Goal: Transaction & Acquisition: Purchase product/service

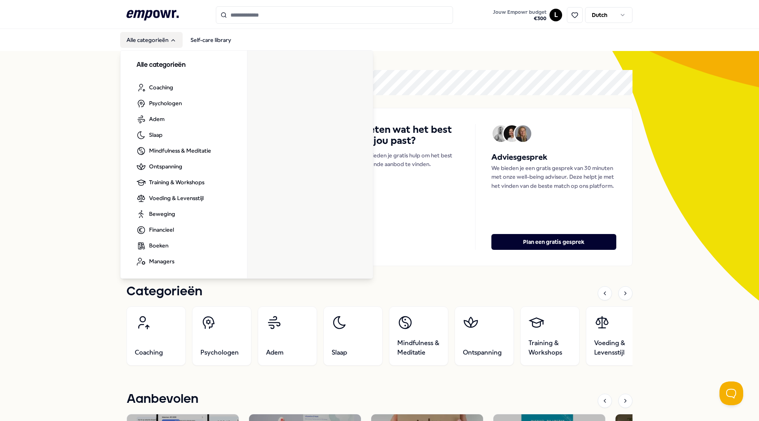
click at [136, 37] on button "Alle categorieën" at bounding box center [151, 40] width 62 height 16
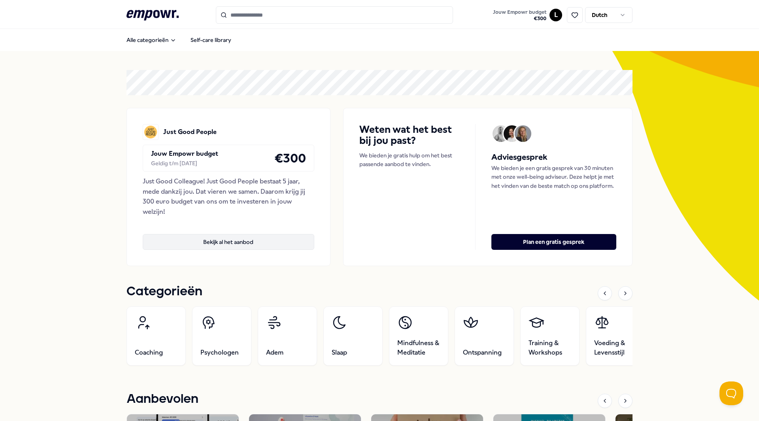
click at [233, 238] on button "Bekijk al het aanbod" at bounding box center [229, 242] width 172 height 16
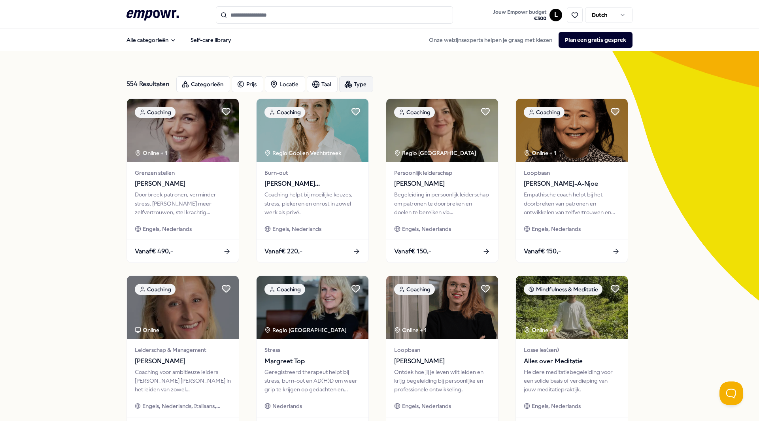
click at [367, 83] on div "Type" at bounding box center [356, 84] width 34 height 16
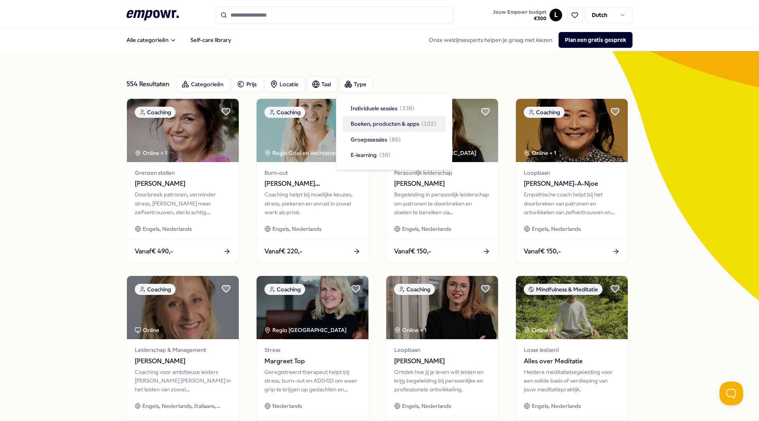
click at [401, 125] on span "Boeken, producten & apps" at bounding box center [385, 123] width 68 height 9
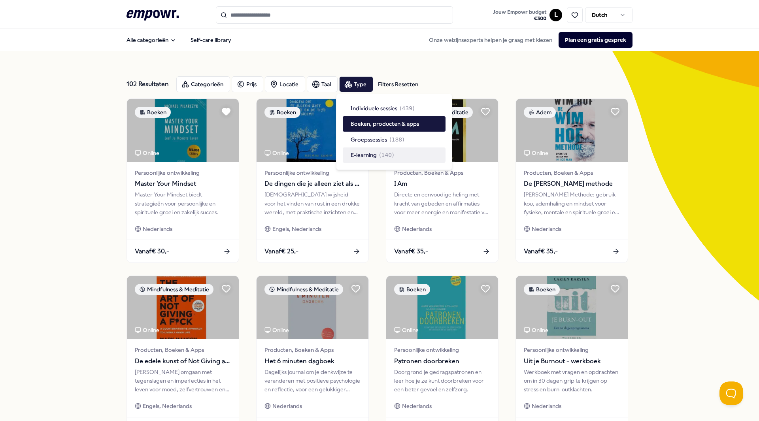
click at [83, 171] on div "102 Resultaten Filters Resetten Categorieën Prijs Locatie Taal Type Filters Res…" at bounding box center [379, 359] width 759 height 617
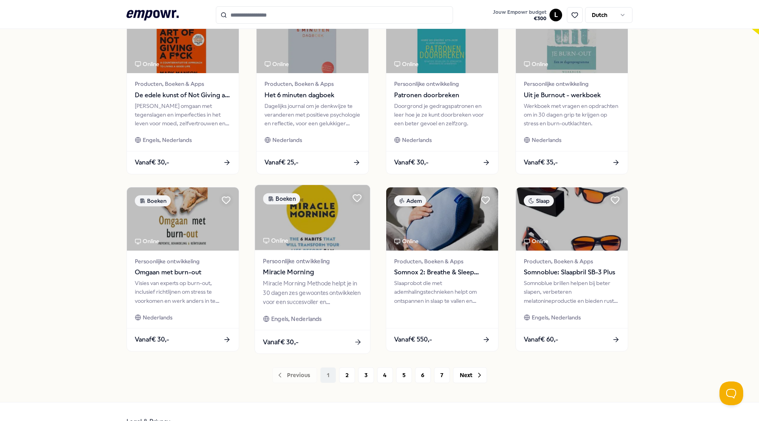
scroll to position [286, 0]
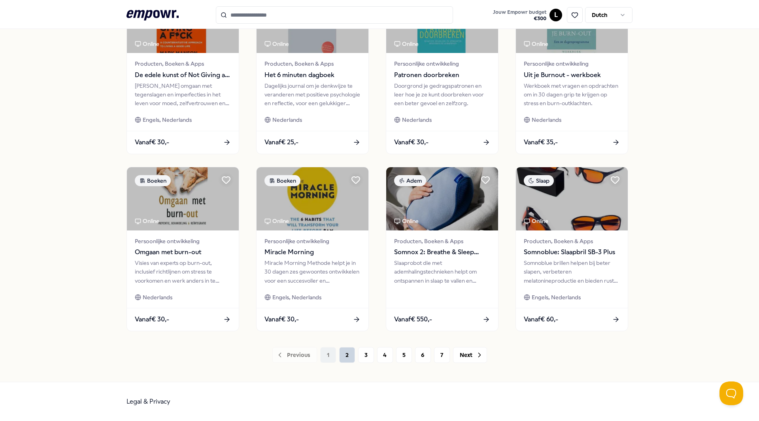
click at [348, 356] on button "2" at bounding box center [347, 355] width 16 height 16
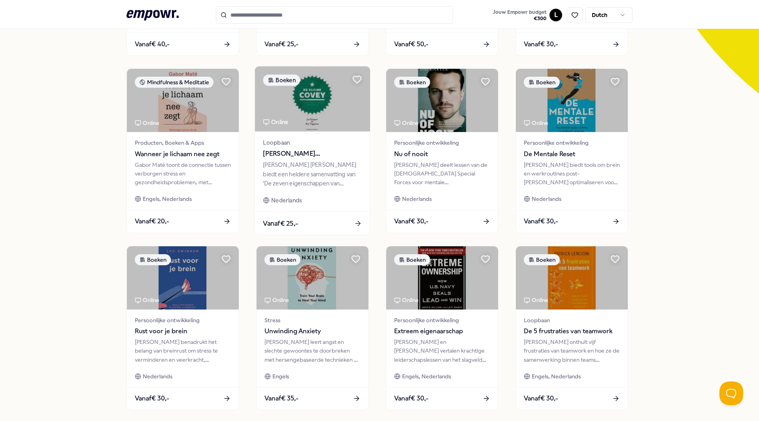
scroll to position [286, 0]
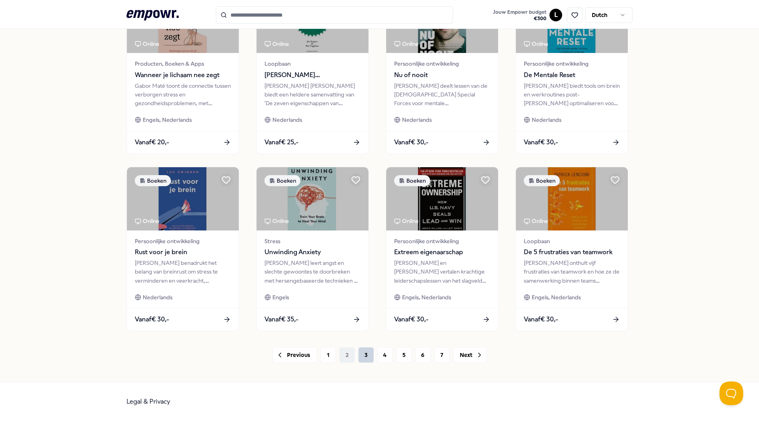
click at [358, 354] on button "3" at bounding box center [366, 355] width 16 height 16
click at [356, 354] on div "Previous 1 2 3 4 5 6 7 Next" at bounding box center [380, 355] width 506 height 16
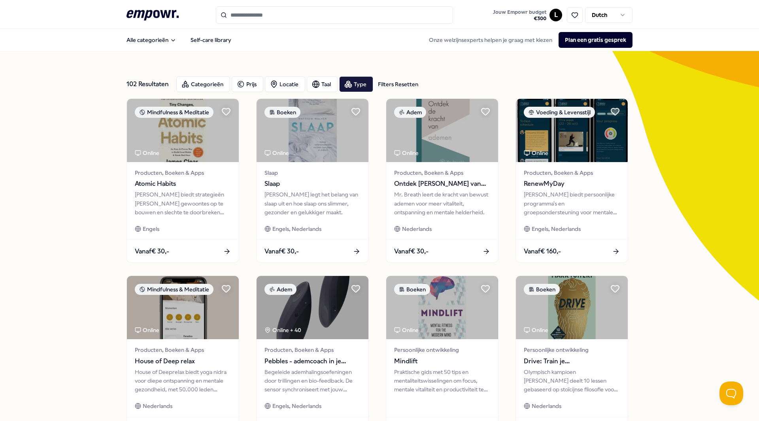
scroll to position [277, 0]
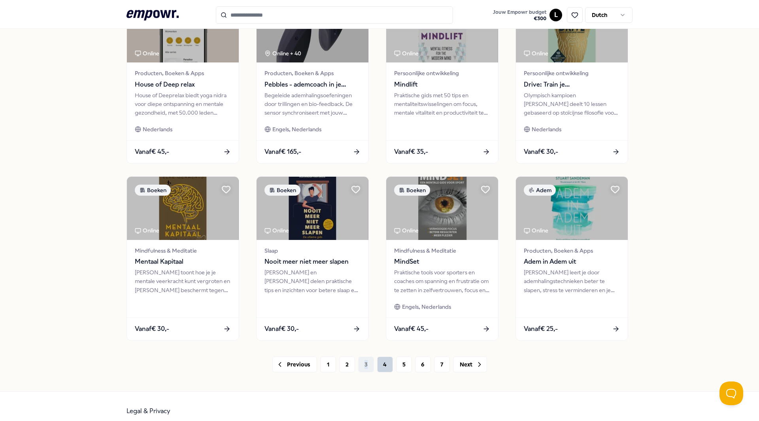
click at [380, 360] on button "4" at bounding box center [385, 365] width 16 height 16
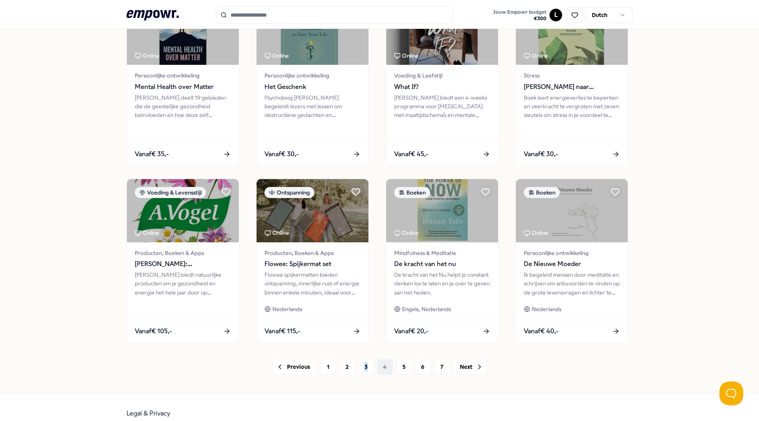
scroll to position [286, 0]
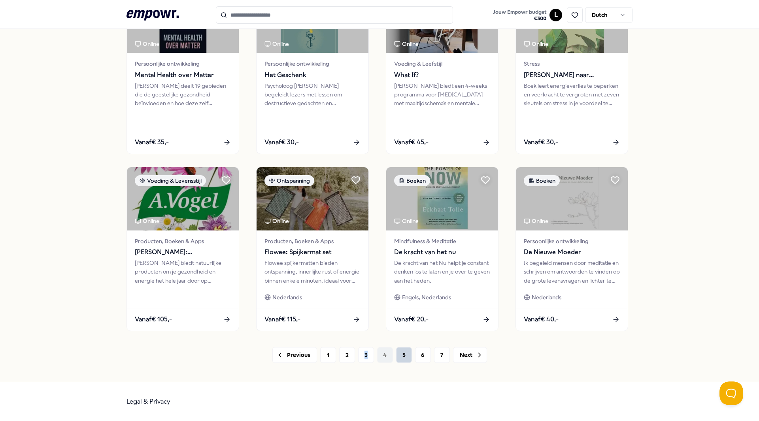
click at [405, 355] on button "5" at bounding box center [404, 355] width 16 height 16
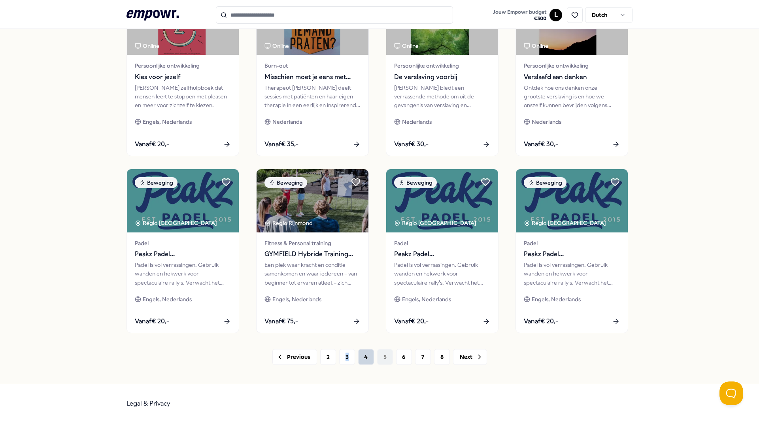
scroll to position [286, 0]
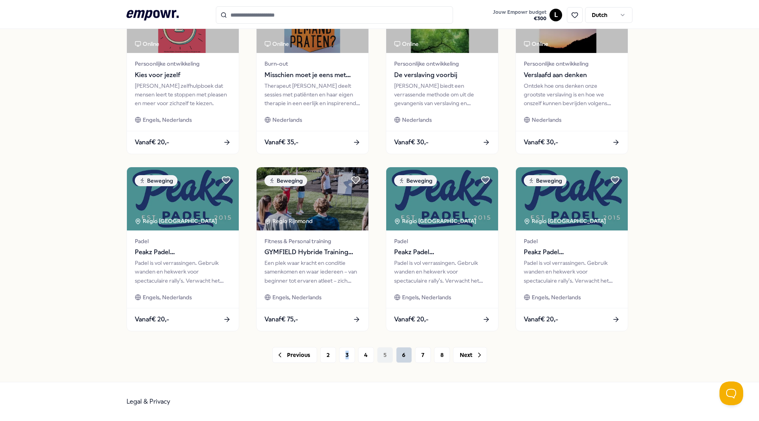
click at [403, 358] on button "6" at bounding box center [404, 355] width 16 height 16
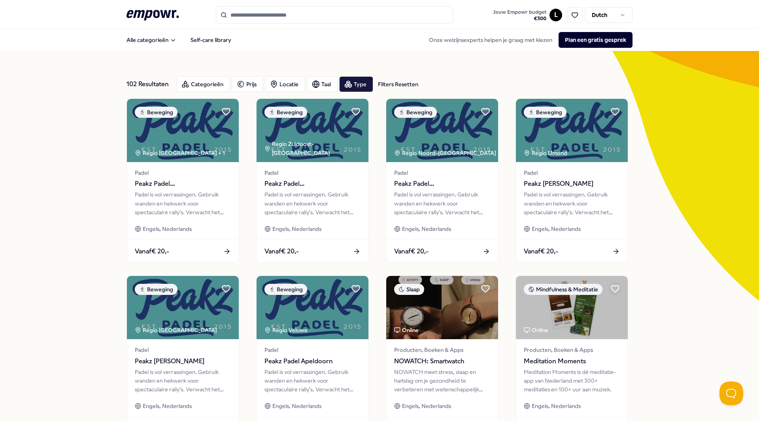
scroll to position [286, 0]
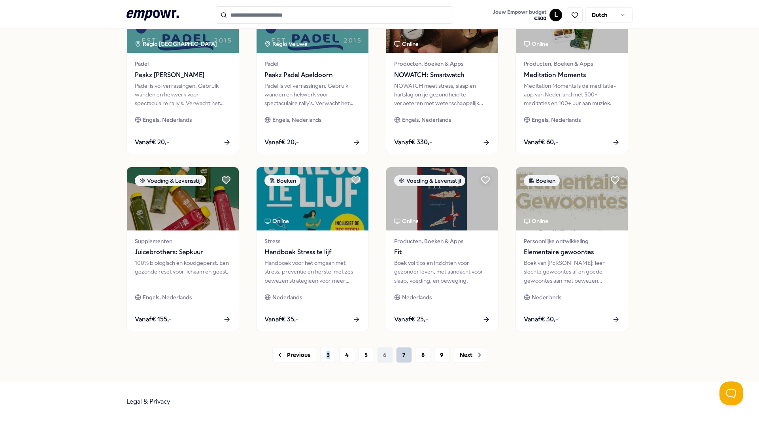
click at [398, 356] on button "7" at bounding box center [404, 355] width 16 height 16
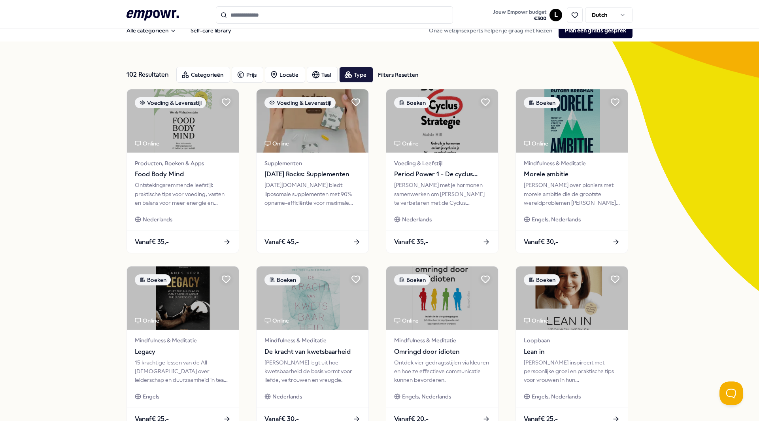
scroll to position [286, 0]
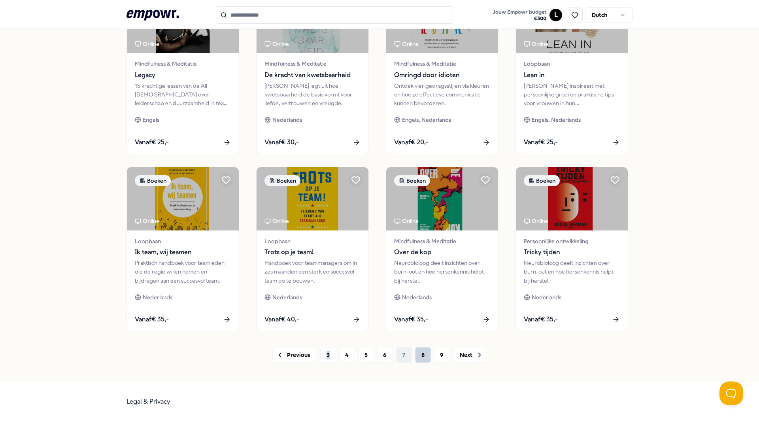
click at [420, 355] on button "8" at bounding box center [423, 355] width 16 height 16
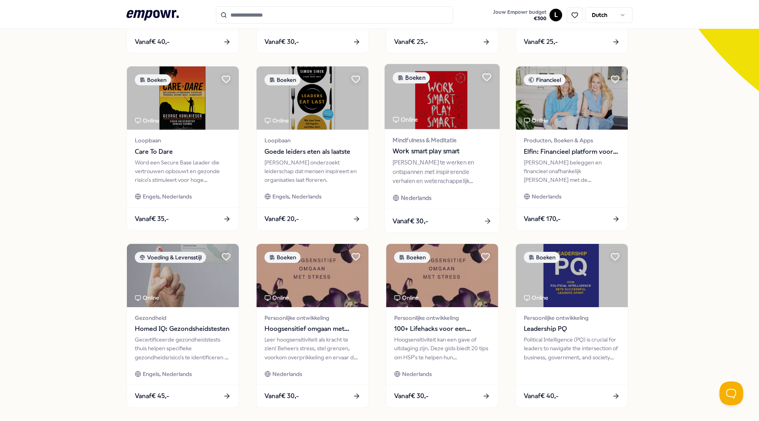
scroll to position [286, 0]
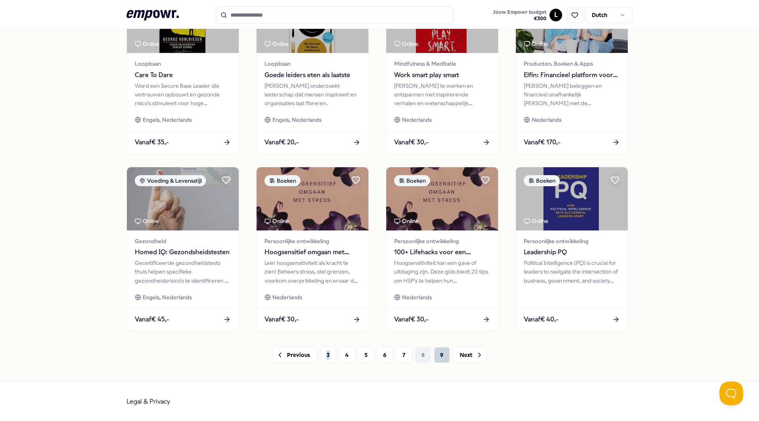
click at [437, 355] on button "9" at bounding box center [442, 355] width 16 height 16
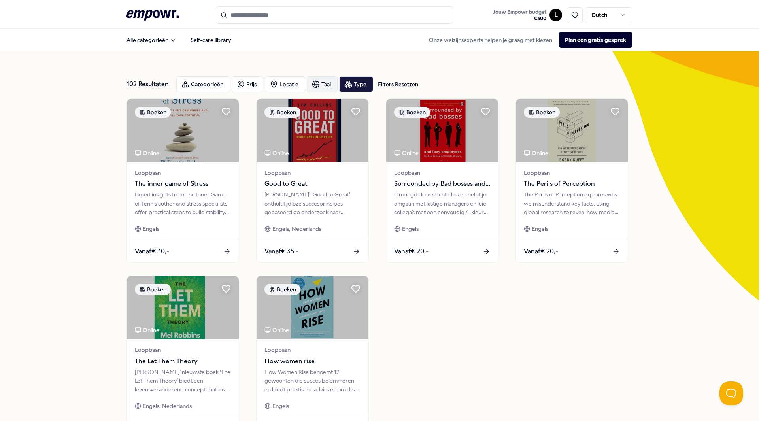
click at [311, 90] on div "Taal" at bounding box center [322, 84] width 31 height 16
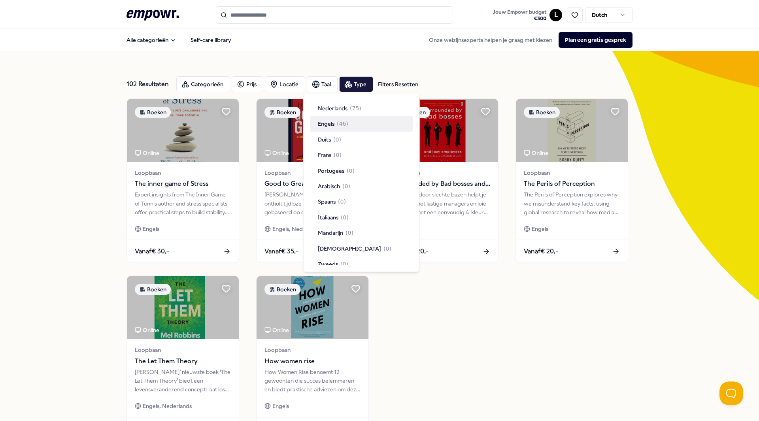
click at [348, 122] on div "Engels ( 46 )" at bounding box center [361, 123] width 103 height 15
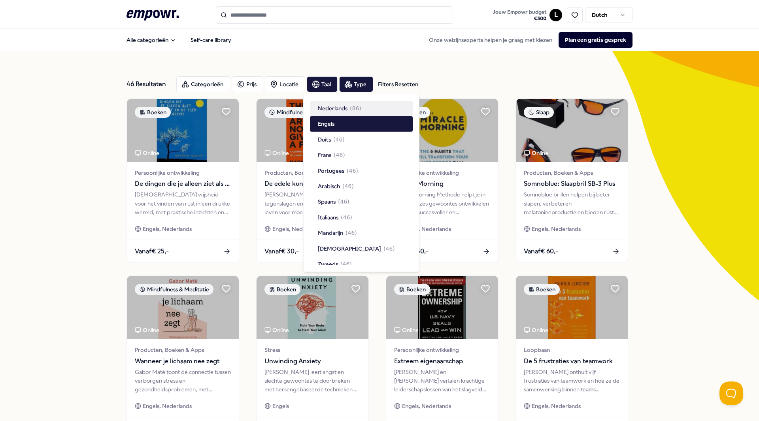
click at [59, 149] on div "46 Resultaten Filters Resetten Categorieën Prijs Locatie Taal Type Filters Rese…" at bounding box center [379, 359] width 759 height 617
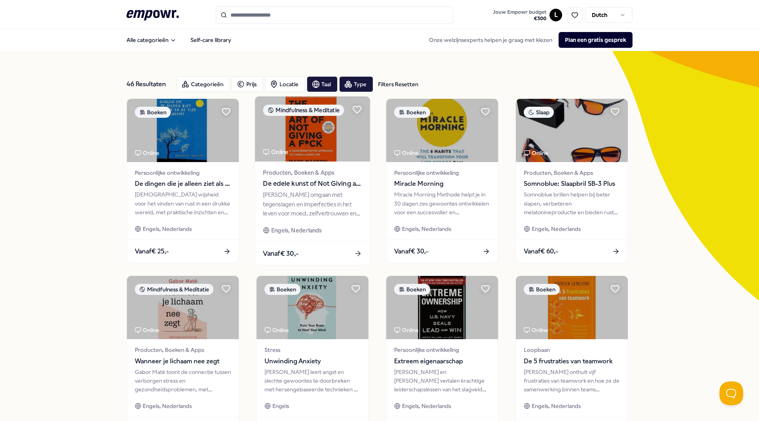
click at [299, 180] on span "De edele kunst of Not Giving a F*ck" at bounding box center [312, 184] width 99 height 10
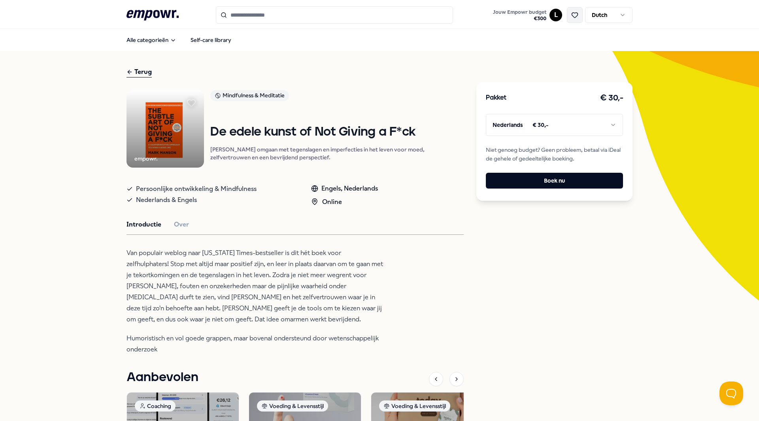
click at [571, 17] on icon at bounding box center [574, 14] width 7 height 7
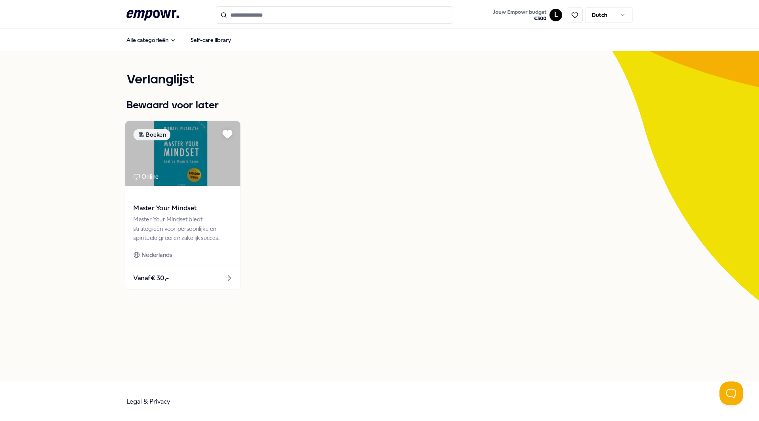
click at [225, 132] on icon at bounding box center [227, 134] width 9 height 8
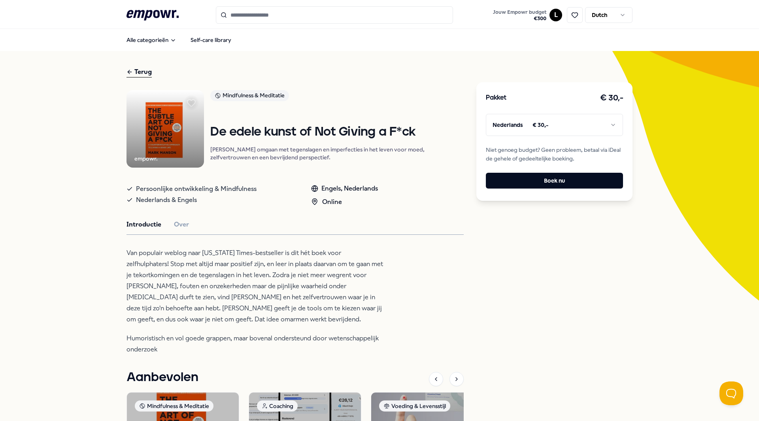
click at [535, 130] on html ".empowr-logo_svg__cls-1{fill:#03032f} Jouw Empowr budget € 300 L Dutch Alle cat…" at bounding box center [379, 210] width 759 height 421
click at [624, 149] on div "Pakket € 30,- Engels € 30,- Niet genoeg budget? Geen probleem, betaal via iDeal…" at bounding box center [554, 141] width 156 height 119
click at [181, 230] on button "Over" at bounding box center [181, 224] width 15 height 10
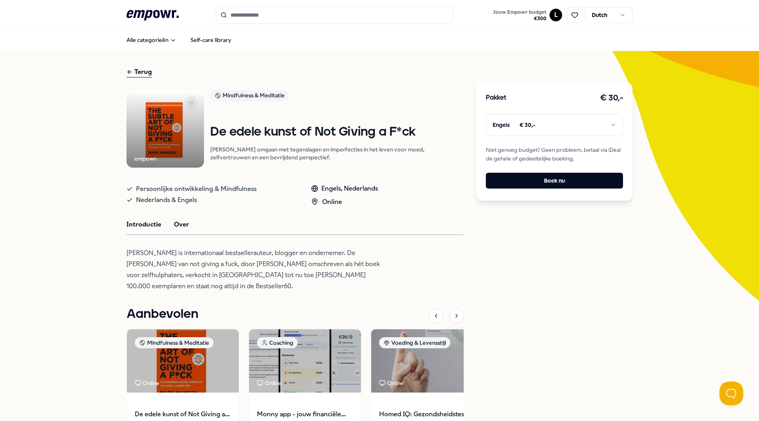
click at [148, 230] on button "Introductie" at bounding box center [144, 224] width 35 height 10
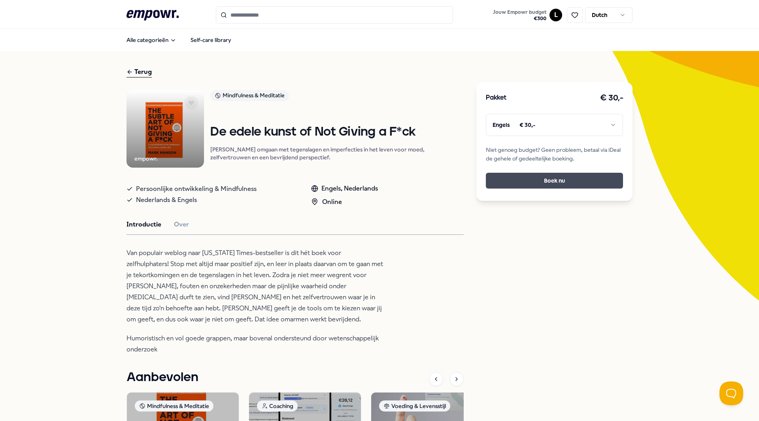
click at [607, 177] on button "Boek nu" at bounding box center [554, 181] width 137 height 16
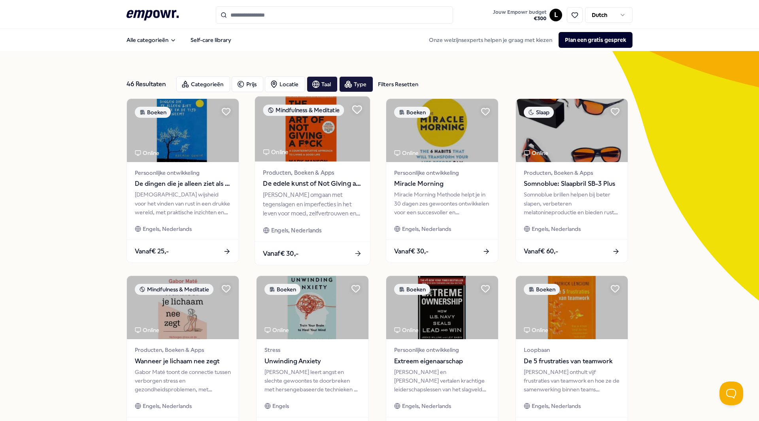
click at [353, 108] on icon at bounding box center [357, 110] width 9 height 8
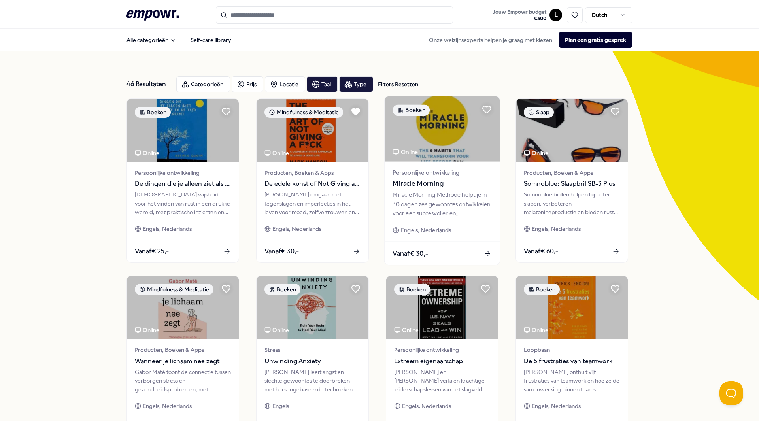
click at [459, 188] on span "Miracle Morning" at bounding box center [442, 184] width 99 height 10
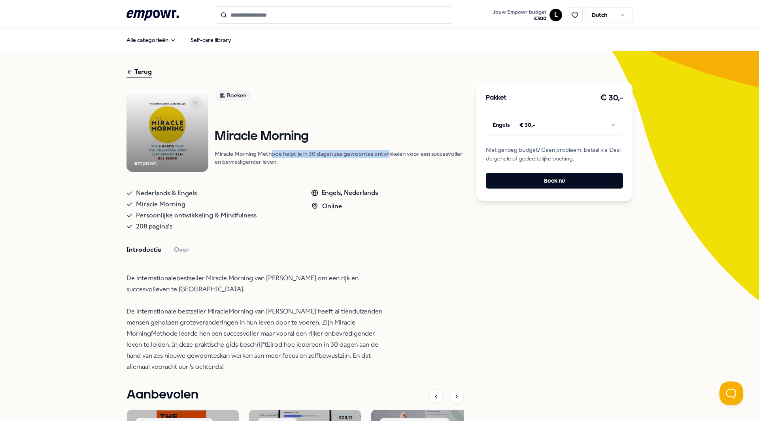
drag, startPoint x: 282, startPoint y: 155, endPoint x: 387, endPoint y: 157, distance: 105.2
click at [387, 157] on p "Miracle Morning Methode helpt je in 30 dagen zes gewoontes ontwikkelen voor een…" at bounding box center [339, 158] width 249 height 16
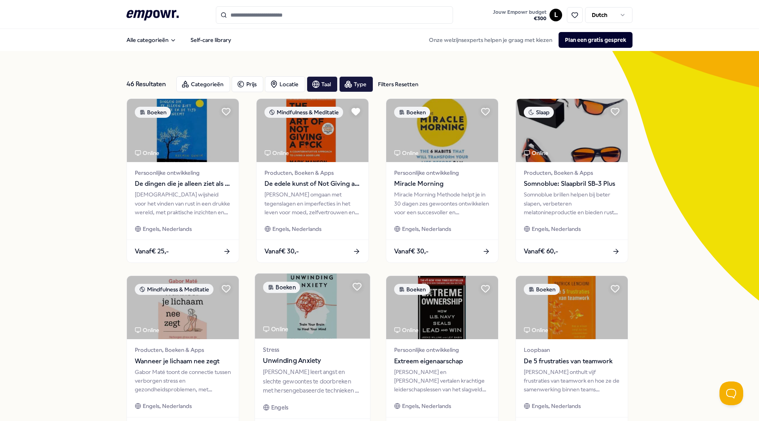
click at [310, 338] on img at bounding box center [312, 306] width 115 height 65
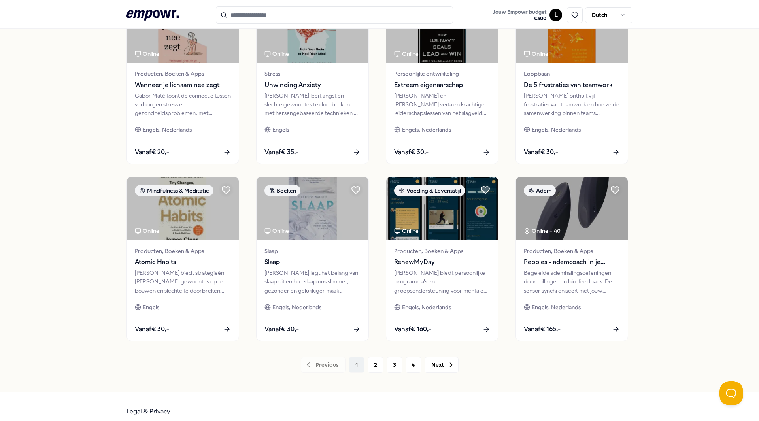
scroll to position [277, 0]
click at [377, 364] on button "2" at bounding box center [376, 365] width 16 height 16
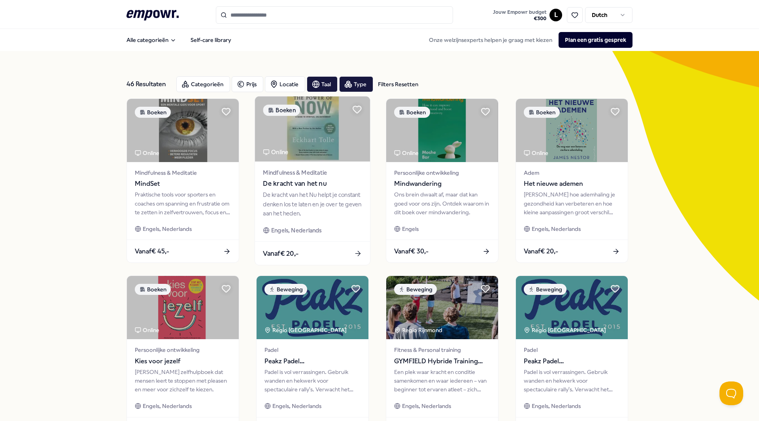
click at [302, 196] on div "De kracht van het Nu helpt je constant denken los te laten en je over te geven …" at bounding box center [312, 204] width 99 height 27
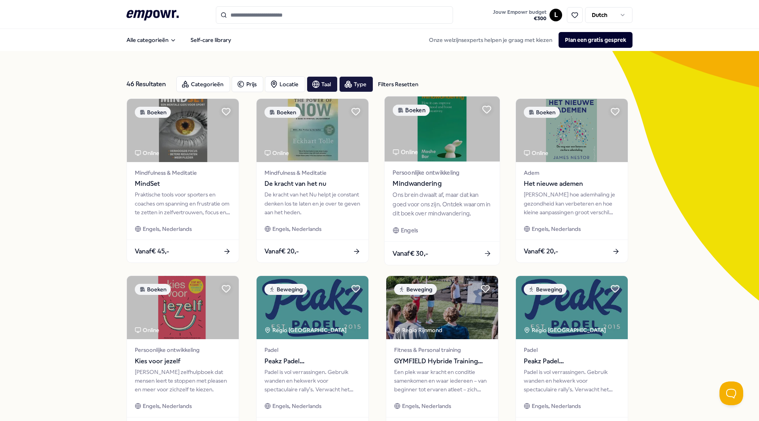
click at [445, 200] on div "Ons brein dwaalt af, maar dat kan goed voor ons zijn. Ontdek waarom in dit boek…" at bounding box center [442, 204] width 99 height 27
click at [482, 109] on icon at bounding box center [486, 110] width 9 height 8
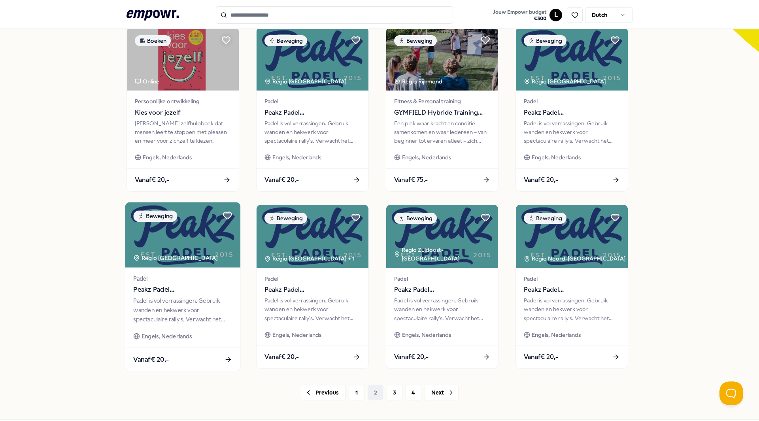
scroll to position [286, 0]
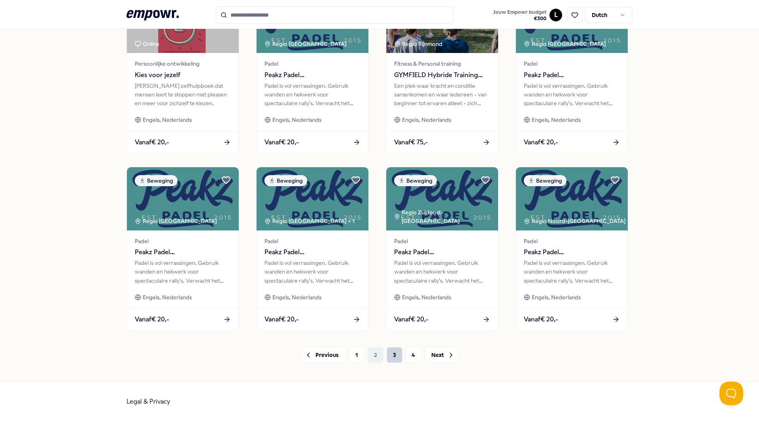
click at [388, 353] on button "3" at bounding box center [395, 355] width 16 height 16
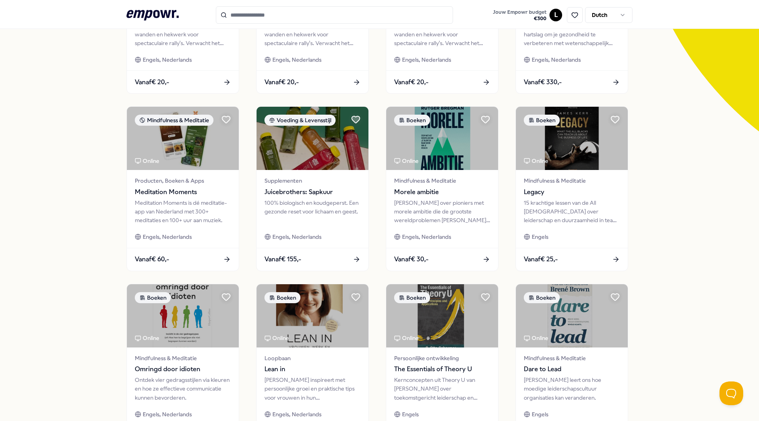
scroll to position [237, 0]
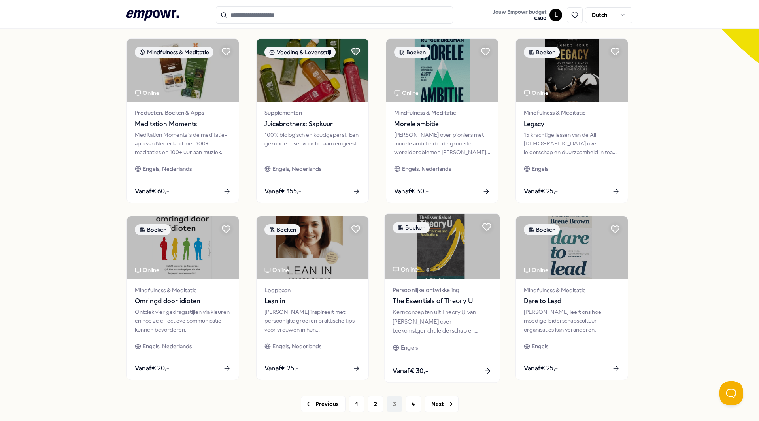
click at [439, 302] on span "The Essentials of Theory U" at bounding box center [442, 301] width 99 height 10
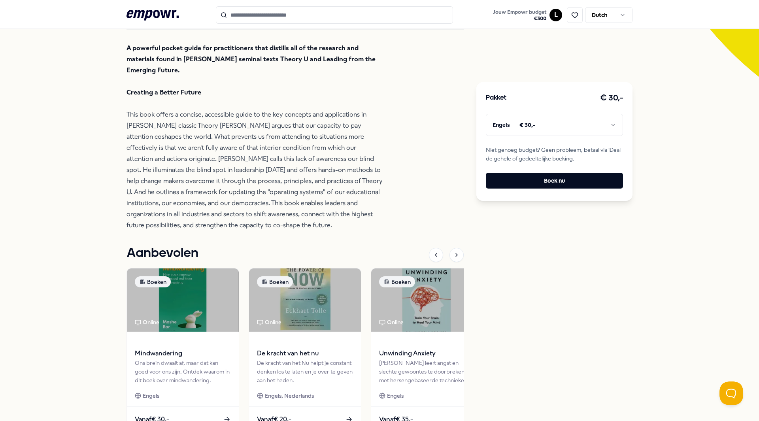
scroll to position [300, 0]
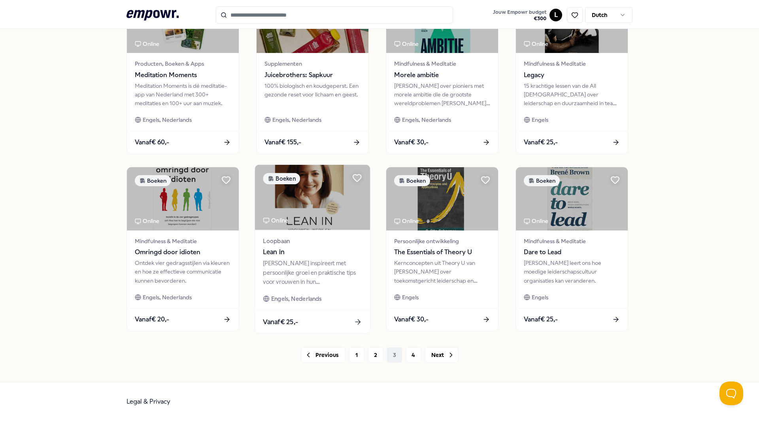
scroll to position [286, 0]
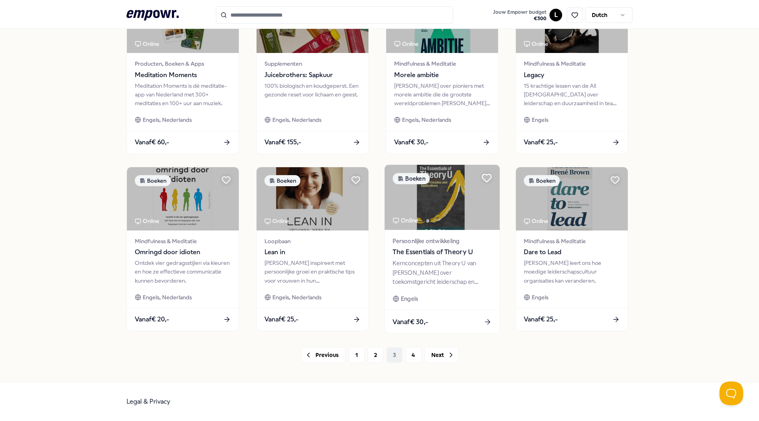
click at [483, 177] on icon at bounding box center [486, 178] width 9 height 8
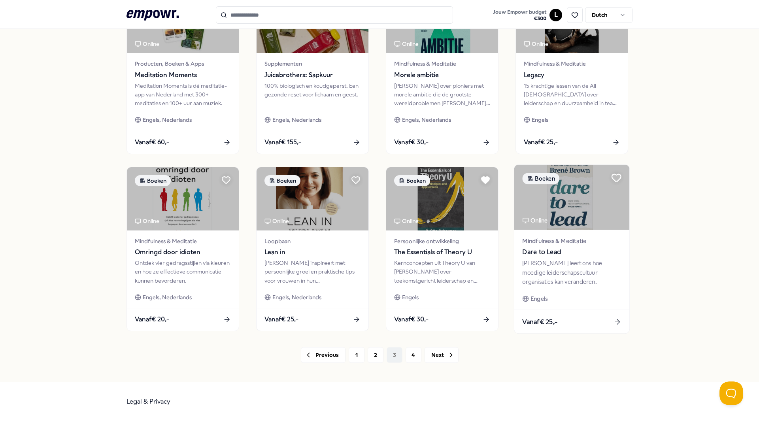
click at [614, 176] on icon at bounding box center [616, 178] width 9 height 8
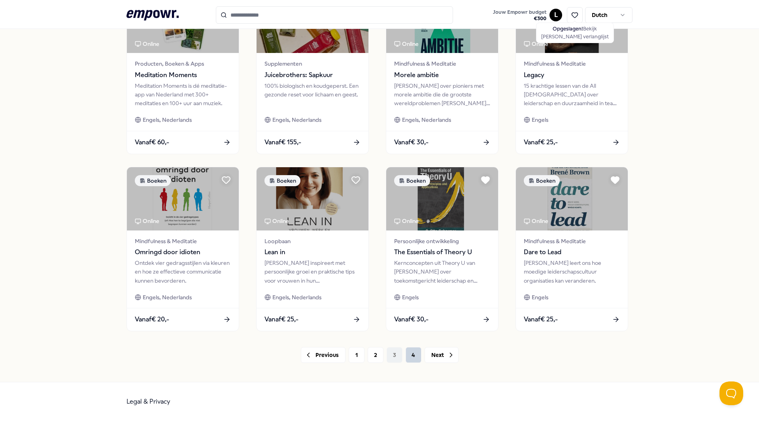
click at [407, 354] on button "4" at bounding box center [414, 355] width 16 height 16
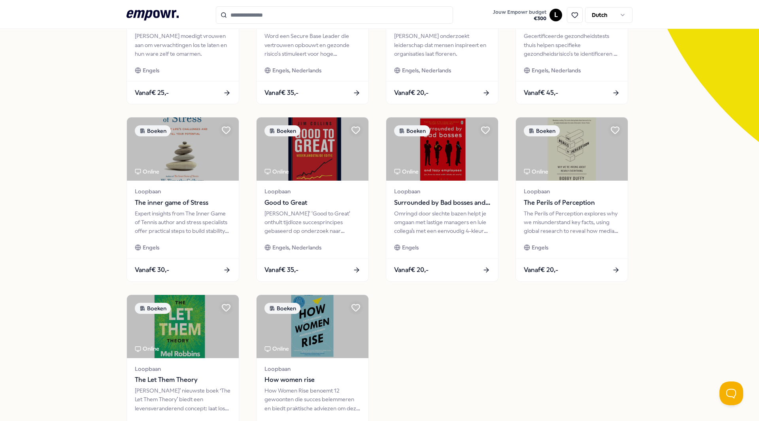
scroll to position [168, 0]
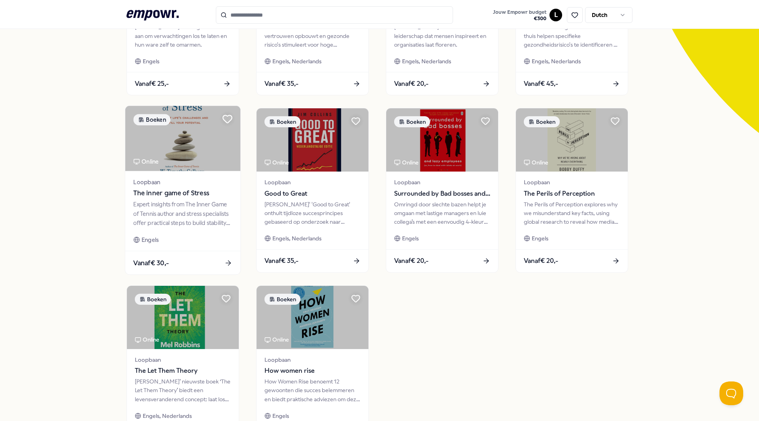
click at [226, 120] on icon at bounding box center [227, 119] width 9 height 8
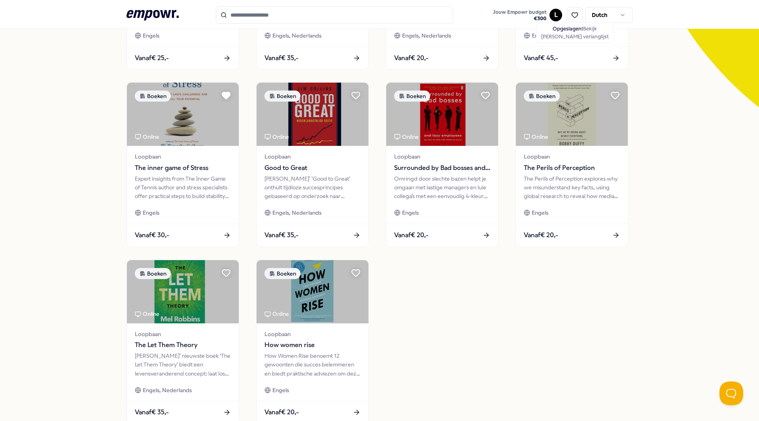
scroll to position [207, 0]
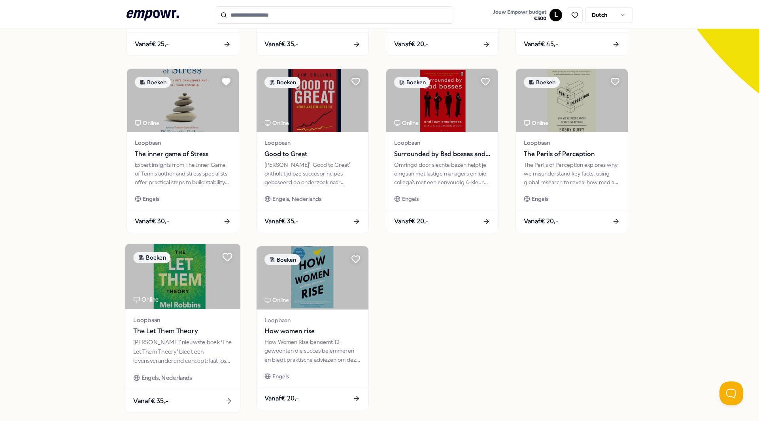
click at [224, 257] on icon at bounding box center [227, 257] width 9 height 8
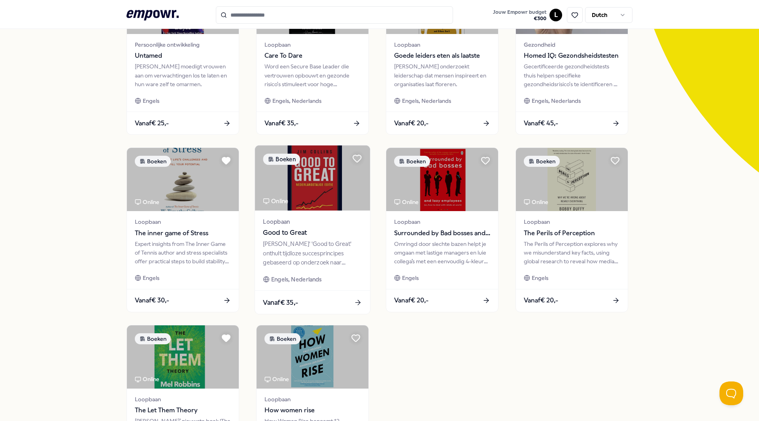
click at [343, 234] on span "Good to Great" at bounding box center [312, 233] width 99 height 10
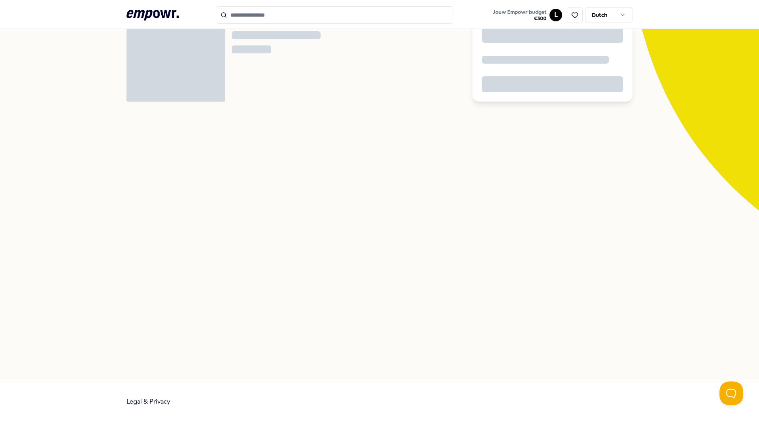
scroll to position [51, 0]
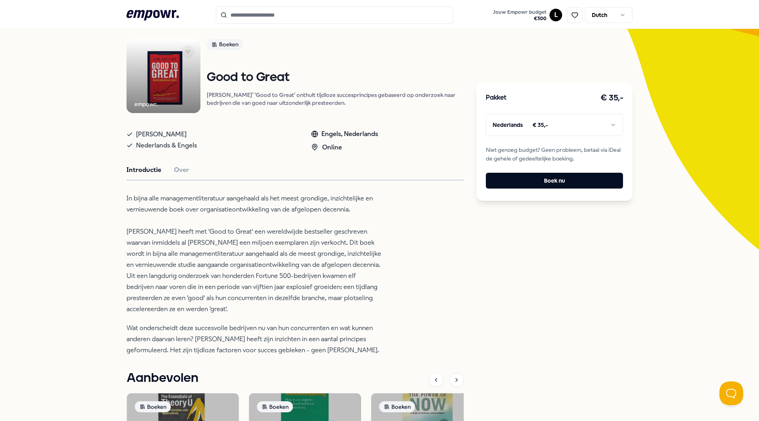
drag, startPoint x: 568, startPoint y: 102, endPoint x: 568, endPoint y: 115, distance: 12.7
click at [568, 104] on div "Pakket € 35,-" at bounding box center [554, 98] width 137 height 13
click at [568, 115] on html ".empowr-logo_svg__cls-1{fill:#03032f} Jouw Empowr budget € 300 L Dutch Alle cat…" at bounding box center [379, 210] width 759 height 421
click at [563, 121] on html ".empowr-logo_svg__cls-1{fill:#03032f} Jouw Empowr budget € 300 L Dutch Alle cat…" at bounding box center [379, 210] width 759 height 421
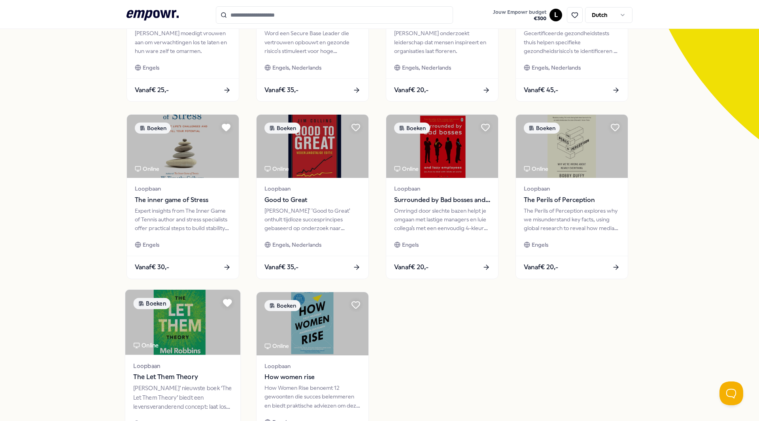
scroll to position [209, 0]
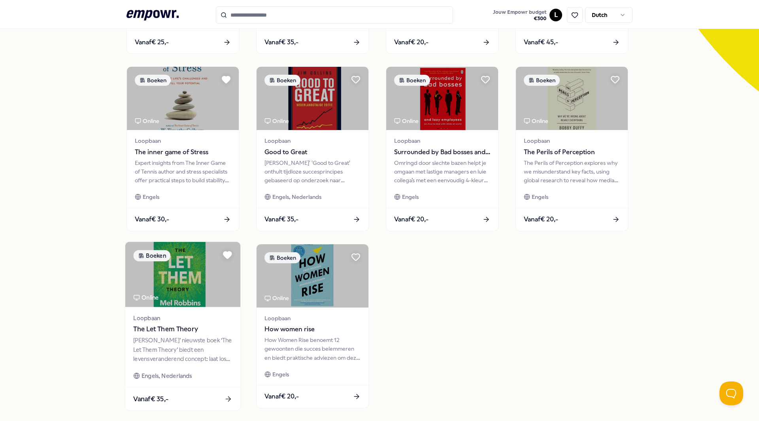
click at [179, 323] on div "Loopbaan The Let Them Theory" at bounding box center [182, 324] width 99 height 21
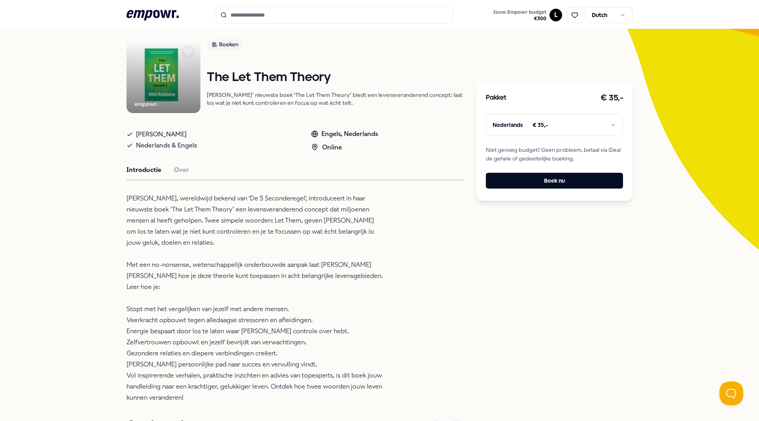
click at [555, 124] on html ".empowr-logo_svg__cls-1{fill:#03032f} Jouw Empowr budget € 300 L Dutch Alle cat…" at bounding box center [379, 210] width 759 height 421
click at [652, 123] on html ".empowr-logo_svg__cls-1{fill:#03032f} Jouw Empowr budget € 300 L Dutch Alle cat…" at bounding box center [379, 210] width 759 height 421
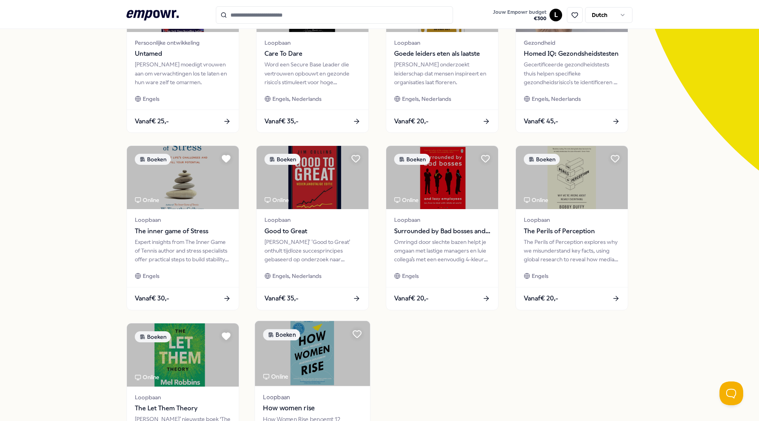
scroll to position [51, 0]
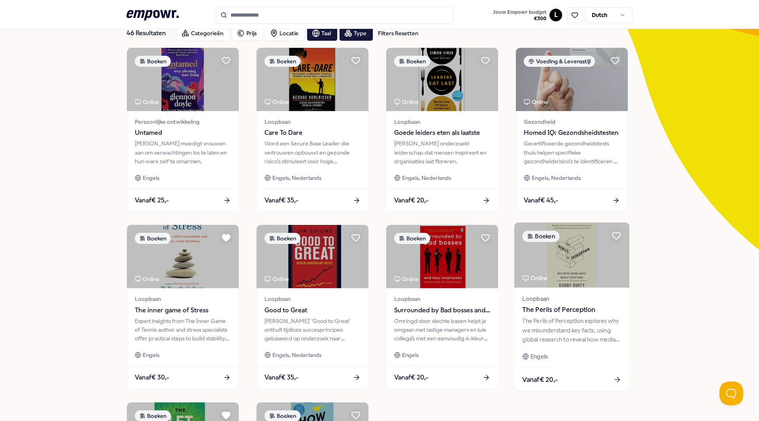
click at [586, 285] on img at bounding box center [571, 255] width 115 height 65
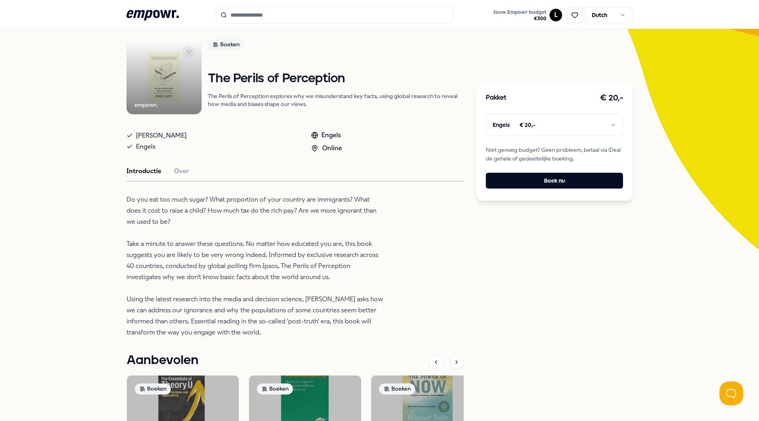
click at [597, 134] on body ".empowr-logo_svg__cls-1{fill:#03032f} Jouw Empowr budget € 300 L Dutch Alle cat…" at bounding box center [379, 210] width 759 height 421
click at [597, 127] on html ".empowr-logo_svg__cls-1{fill:#03032f} Jouw Empowr budget € 300 L Dutch Alle cat…" at bounding box center [379, 210] width 759 height 421
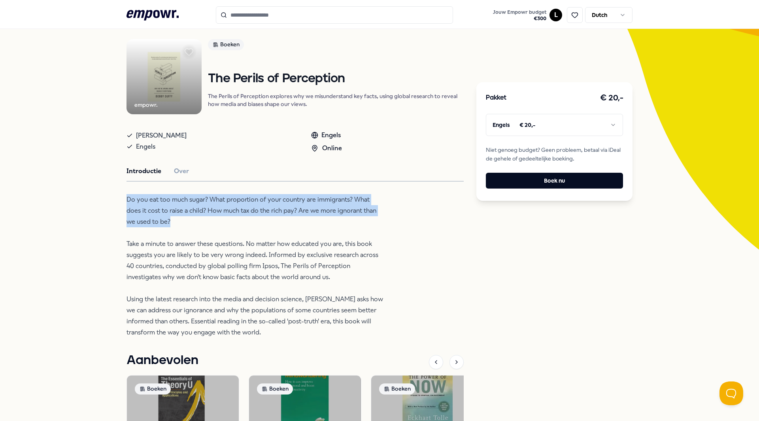
drag, startPoint x: 121, startPoint y: 196, endPoint x: 206, endPoint y: 222, distance: 88.6
click at [206, 222] on div "Terug empowr. Boeken The Perils of Perception The Perils of Perception explores…" at bounding box center [379, 281] width 759 height 563
click at [206, 222] on p "Do you eat too much sugar? What proportion of your country are immigrants? What…" at bounding box center [255, 266] width 257 height 144
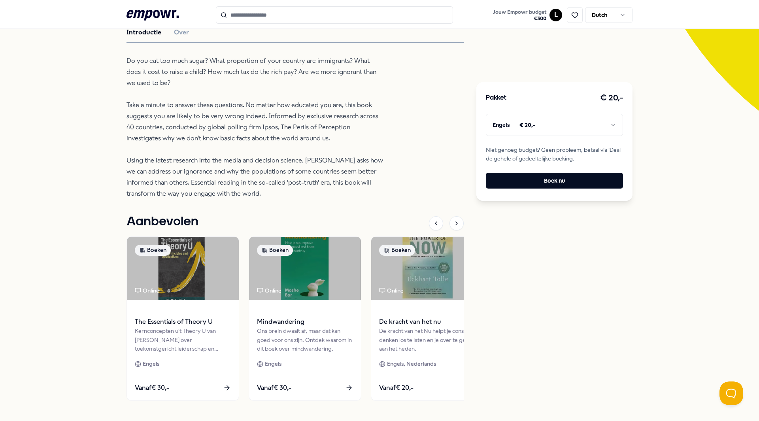
scroll to position [232, 0]
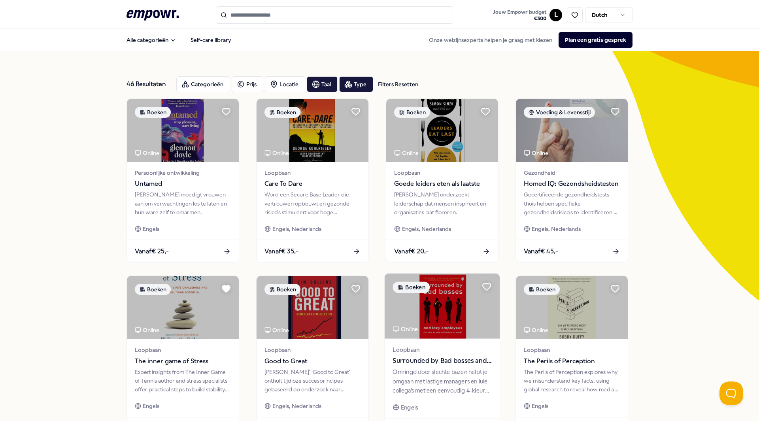
click at [450, 322] on img at bounding box center [442, 306] width 115 height 65
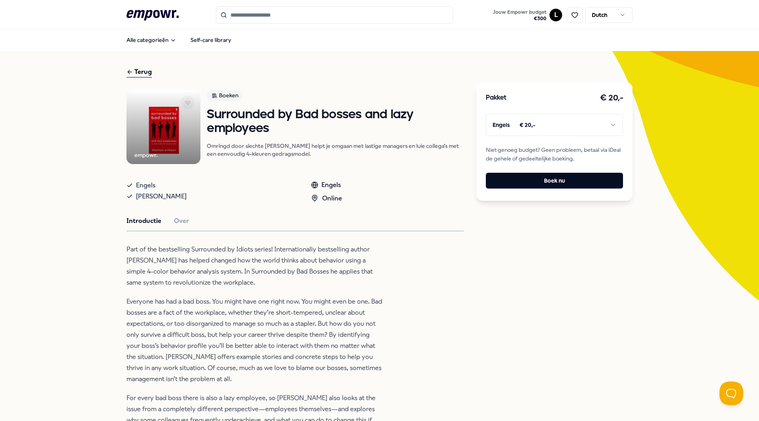
click at [510, 128] on html ".empowr-logo_svg__cls-1{fill:#03032f} Jouw Empowr budget € 300 L Dutch Alle cat…" at bounding box center [379, 210] width 759 height 421
click at [663, 119] on html ".empowr-logo_svg__cls-1{fill:#03032f} Jouw Empowr budget € 300 L Dutch Alle cat…" at bounding box center [379, 210] width 759 height 421
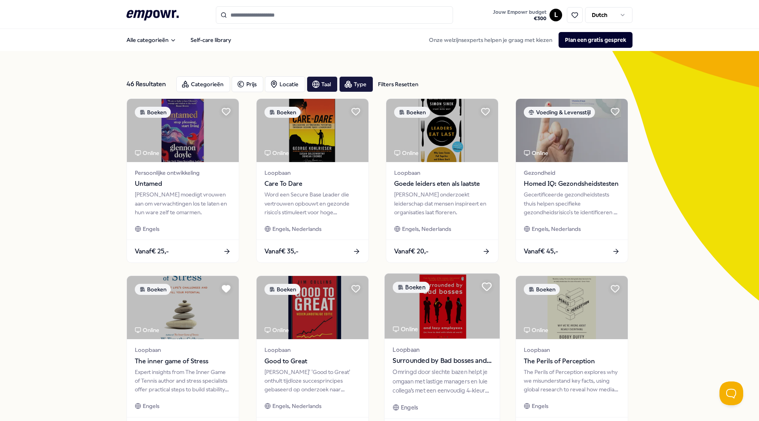
click at [485, 287] on icon at bounding box center [486, 287] width 9 height 8
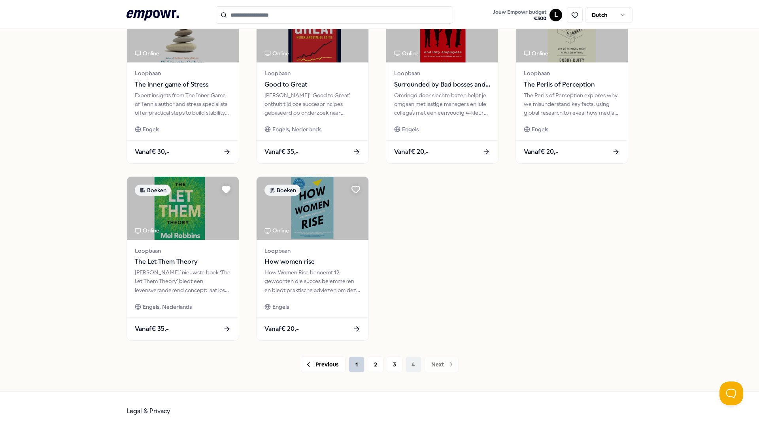
click at [350, 363] on button "1" at bounding box center [357, 365] width 16 height 16
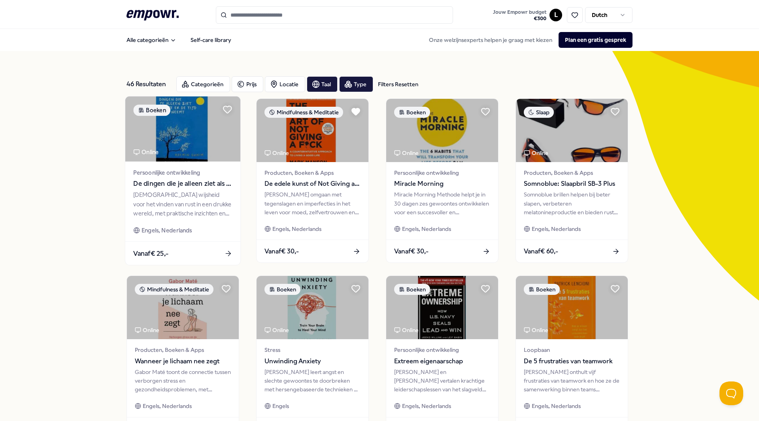
click at [180, 169] on span "Persoonlijke ontwikkeling" at bounding box center [182, 172] width 99 height 9
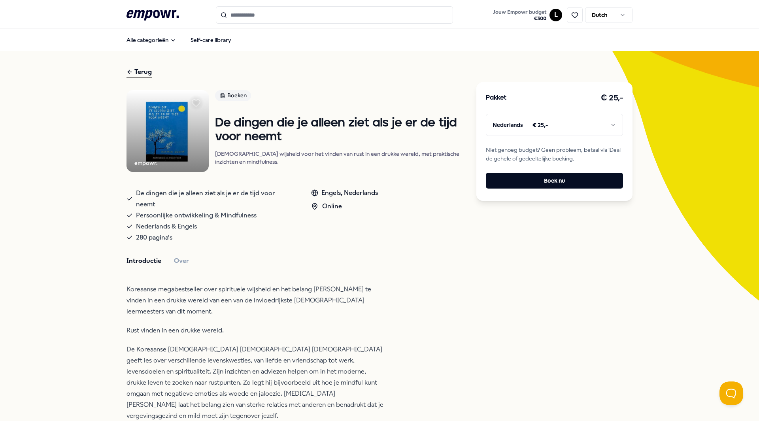
click at [571, 134] on body ".empowr-logo_svg__cls-1{fill:#03032f} Jouw Empowr budget € 300 L Dutch Alle cat…" at bounding box center [379, 210] width 759 height 421
click at [572, 130] on html ".empowr-logo_svg__cls-1{fill:#03032f} Jouw Empowr budget € 300 L Dutch Alle cat…" at bounding box center [379, 210] width 759 height 421
click at [579, 125] on html ".empowr-logo_svg__cls-1{fill:#03032f} Jouw Empowr budget € 300 L Dutch Alle cat…" at bounding box center [379, 210] width 759 height 421
click at [532, 123] on html ".empowr-logo_svg__cls-1{fill:#03032f} Jouw Empowr budget € 300 L Dutch Alle cat…" at bounding box center [379, 210] width 759 height 421
click at [534, 127] on html ".empowr-logo_svg__cls-1{fill:#03032f} Jouw Empowr budget € 300 L Dutch Alle cat…" at bounding box center [379, 210] width 759 height 421
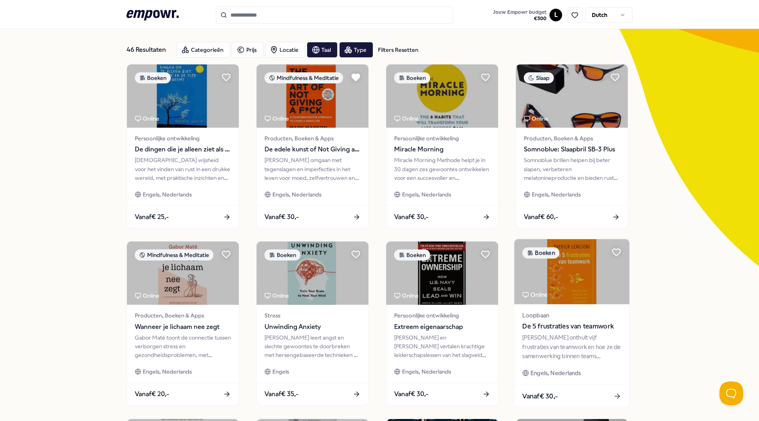
scroll to position [79, 0]
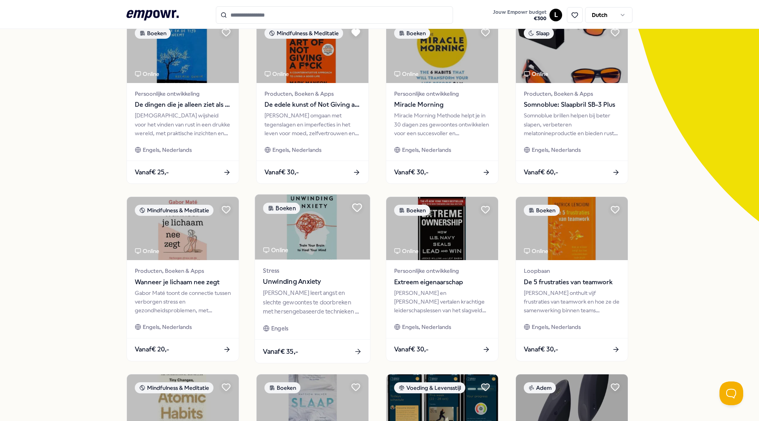
click at [354, 206] on icon at bounding box center [357, 208] width 9 height 8
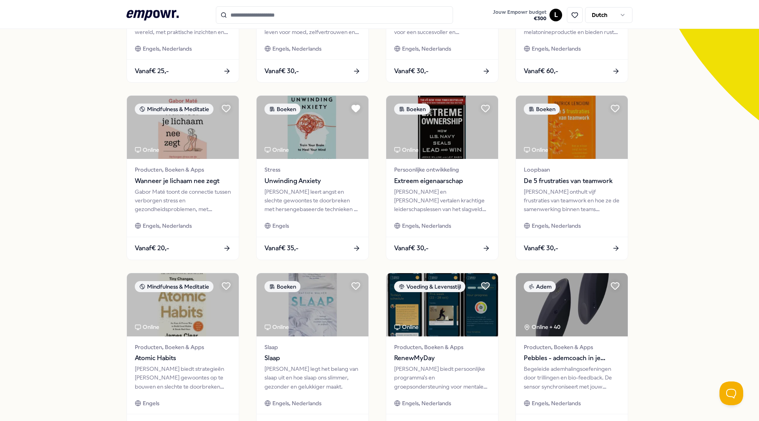
scroll to position [277, 0]
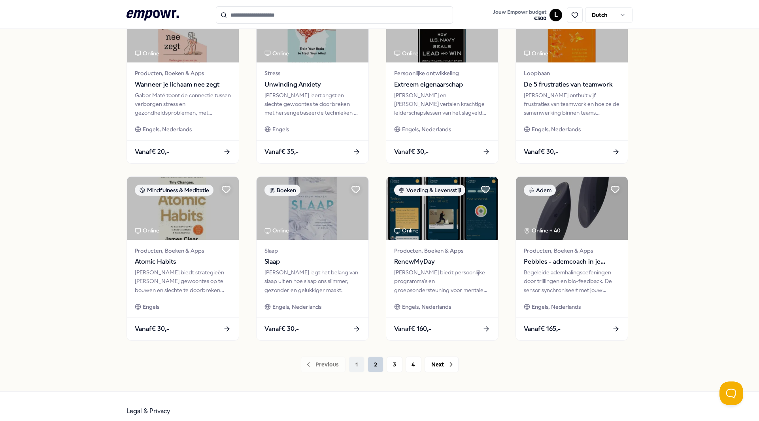
click at [368, 363] on button "2" at bounding box center [376, 365] width 16 height 16
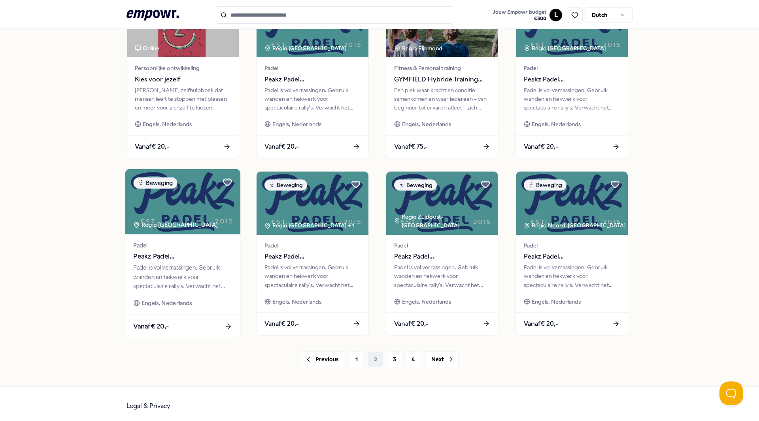
scroll to position [286, 0]
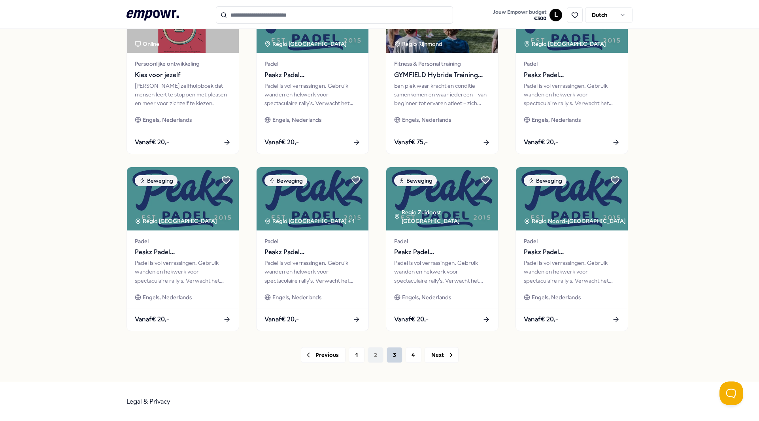
click at [389, 351] on button "3" at bounding box center [395, 355] width 16 height 16
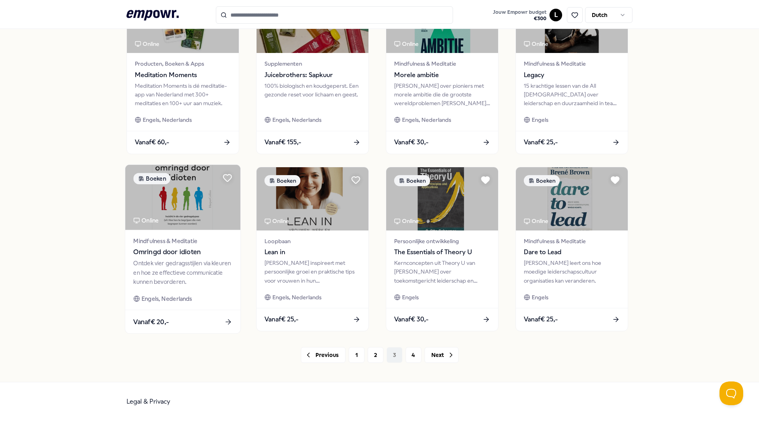
click at [172, 236] on div "Mindfulness & Meditatie Omringd door idioten Ontdek vier gedragsstijlen via kle…" at bounding box center [182, 270] width 115 height 80
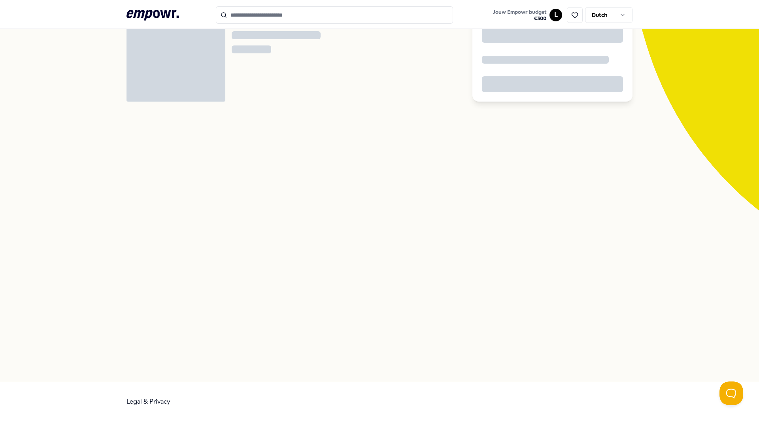
scroll to position [51, 0]
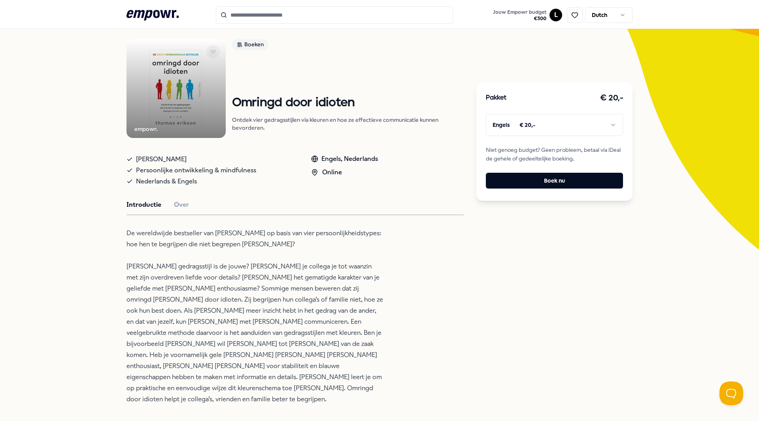
click at [552, 133] on html ".empowr-logo_svg__cls-1{fill:#03032f} Jouw Empowr budget € 300 L Dutch Alle cat…" at bounding box center [379, 210] width 759 height 421
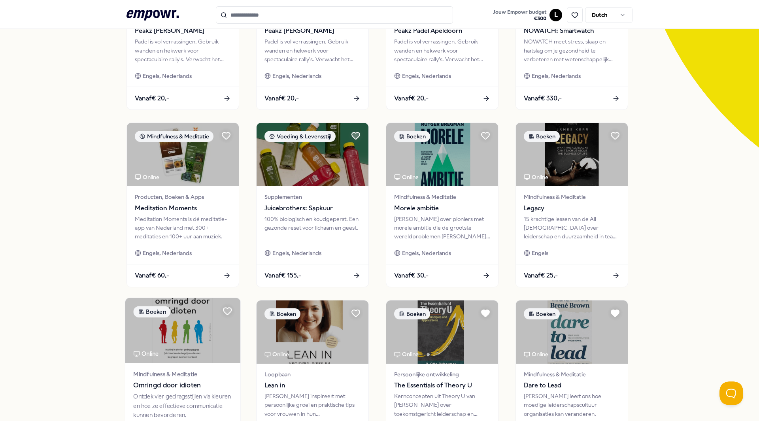
scroll to position [209, 0]
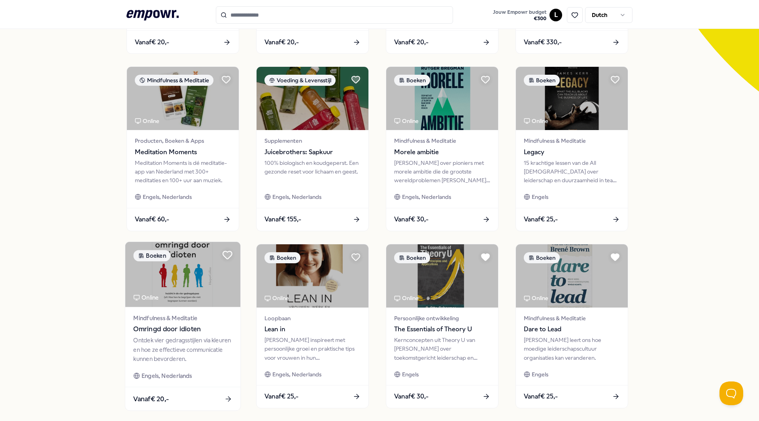
click at [226, 255] on icon at bounding box center [227, 255] width 9 height 8
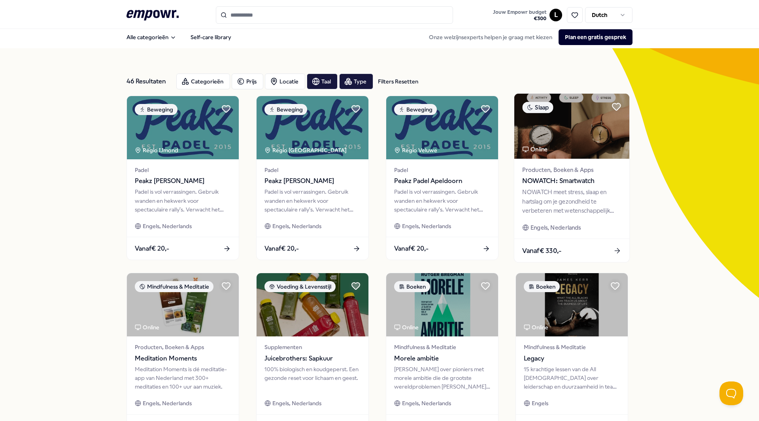
scroll to position [0, 0]
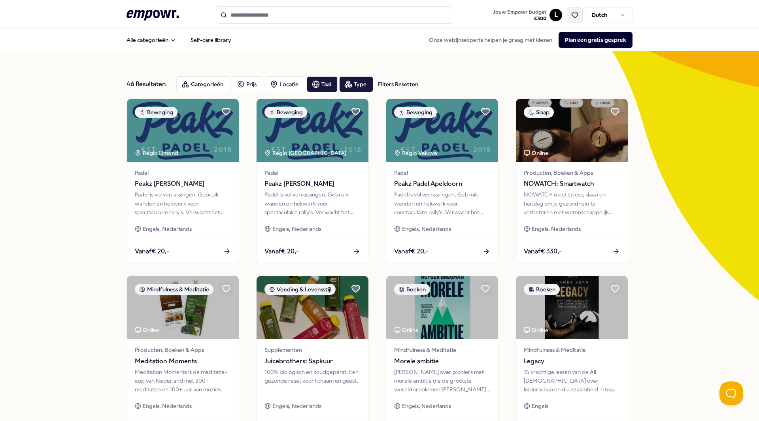
click at [575, 20] on button at bounding box center [575, 15] width 16 height 16
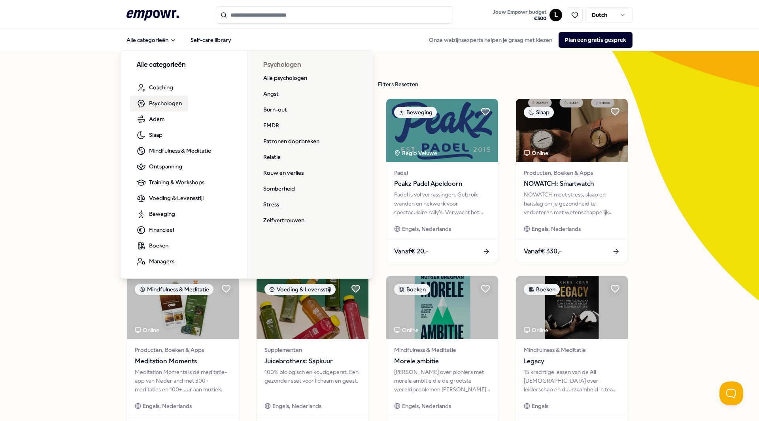
click at [320, 31] on div "Alle categorieën Self-care library Alle categorieën Coaching Psychologen Adem S…" at bounding box center [380, 39] width 506 height 19
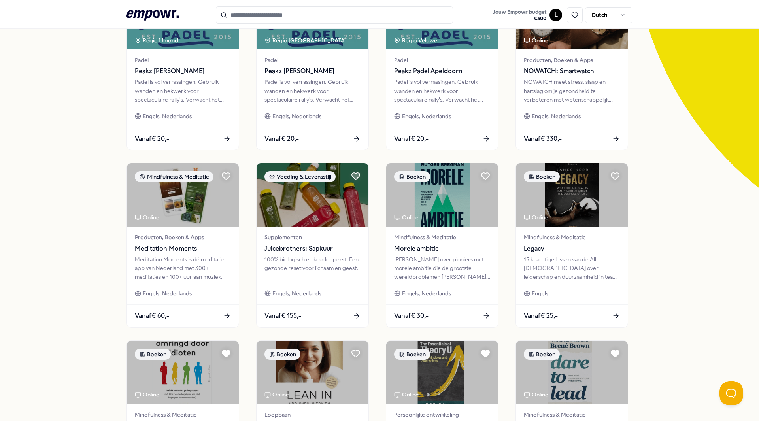
scroll to position [277, 0]
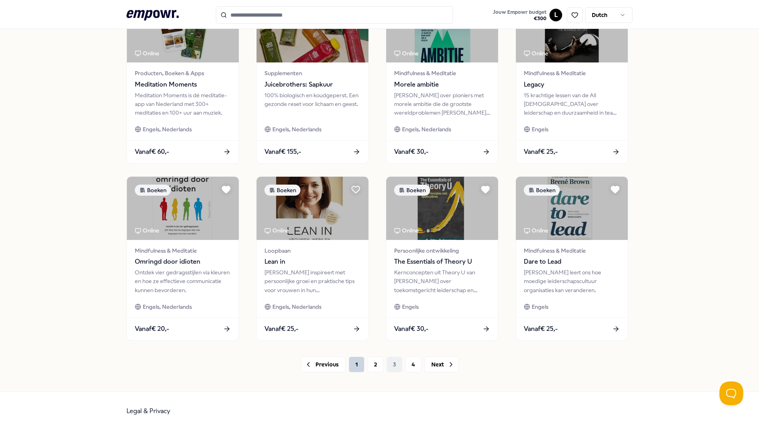
click at [356, 362] on button "1" at bounding box center [357, 365] width 16 height 16
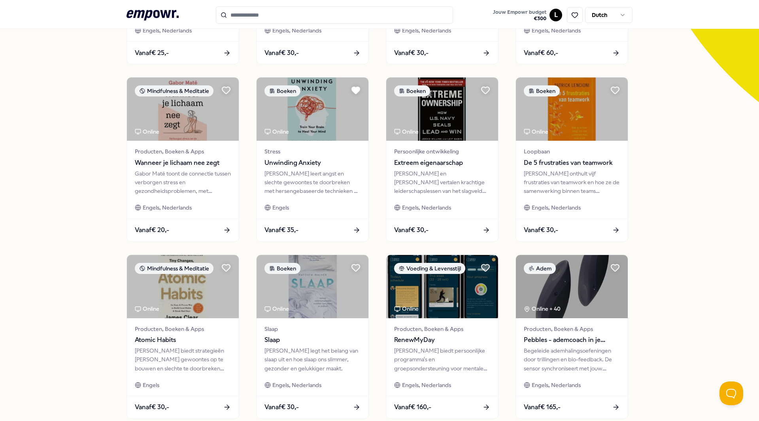
scroll to position [198, 0]
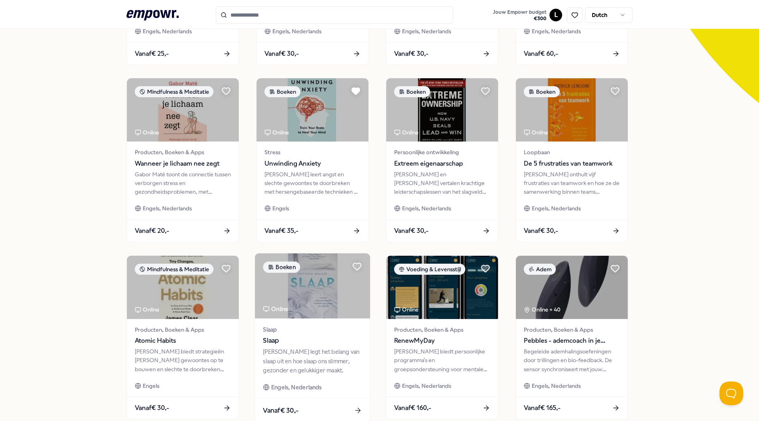
click at [329, 346] on span "Slaap" at bounding box center [312, 341] width 99 height 10
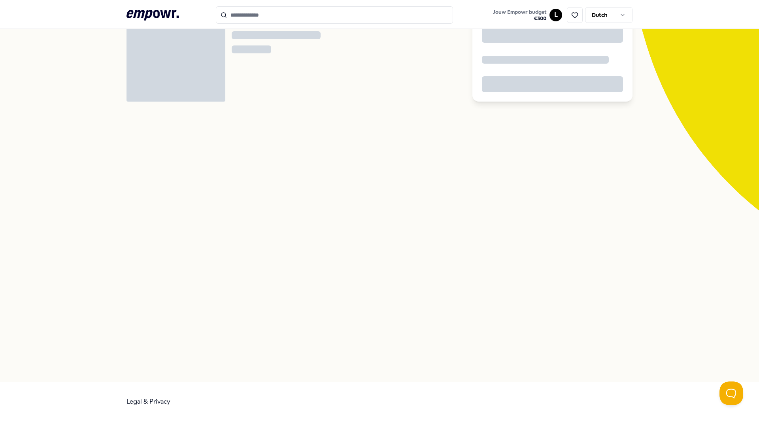
scroll to position [51, 0]
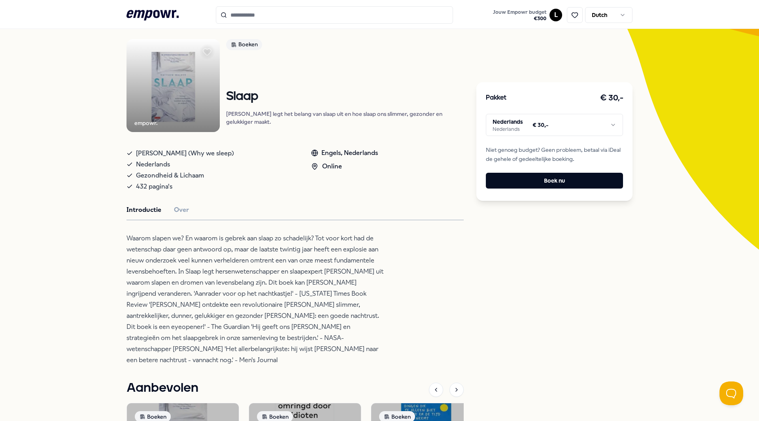
click at [562, 129] on html ".empowr-logo_svg__cls-1{fill:#03032f} Jouw Empowr budget € 300 L Dutch Alle cat…" at bounding box center [379, 210] width 759 height 421
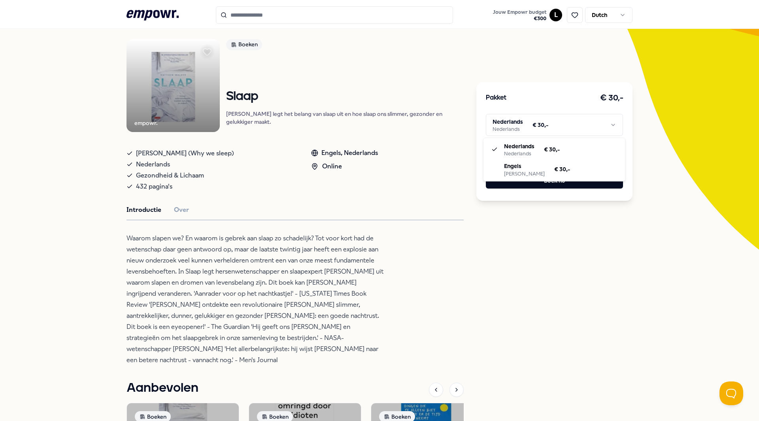
click at [693, 145] on html ".empowr-logo_svg__cls-1{fill:#03032f} Jouw Empowr budget € 300 L Dutch Alle cat…" at bounding box center [379, 210] width 759 height 421
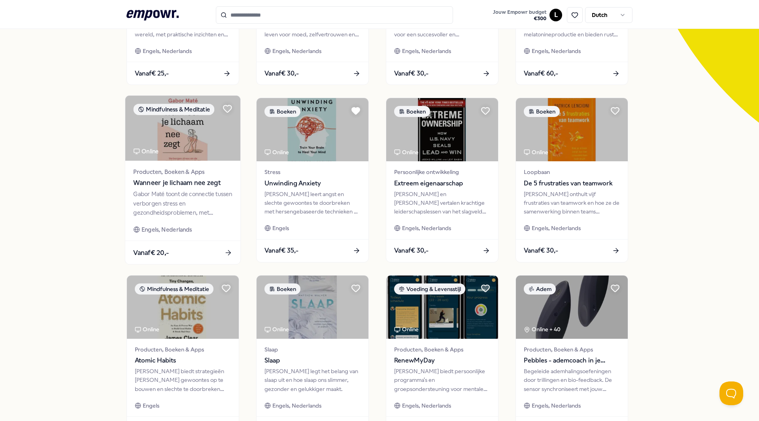
scroll to position [249, 0]
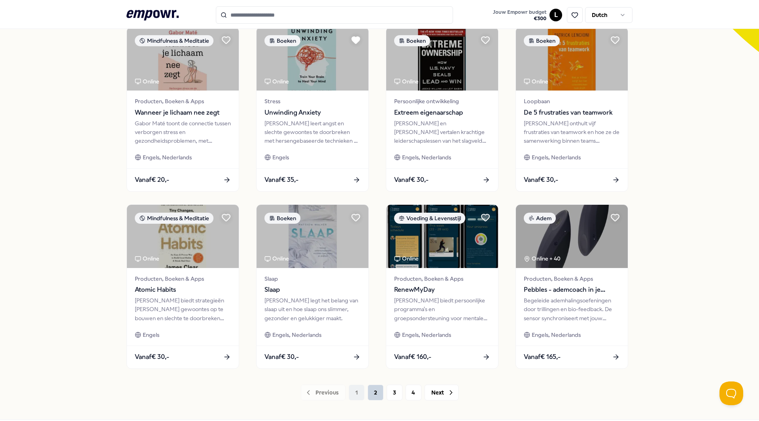
click at [370, 397] on button "2" at bounding box center [376, 393] width 16 height 16
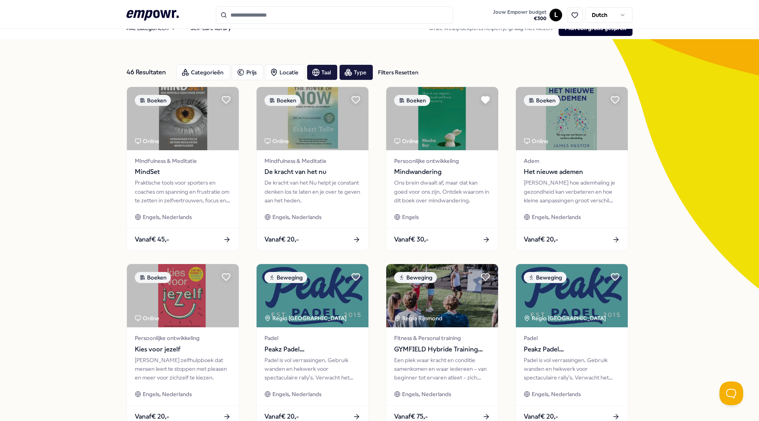
scroll to position [11, 0]
click at [554, 186] on div "Leer hoe ademhaling je gezondheid kan verbeteren en hoe kleine aanpassingen gro…" at bounding box center [571, 192] width 99 height 27
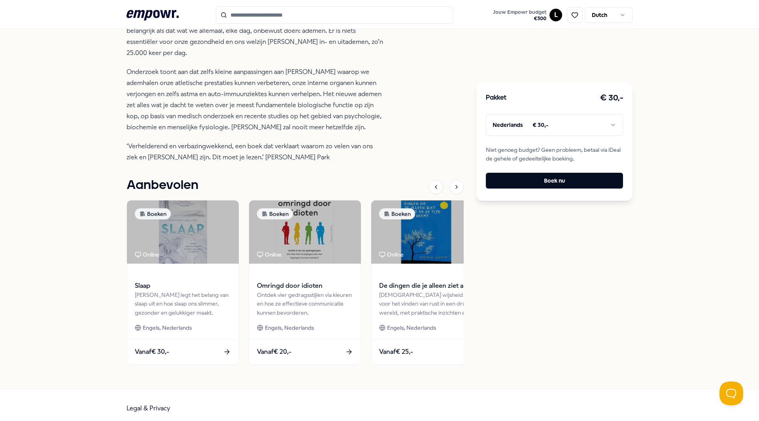
scroll to position [288, 0]
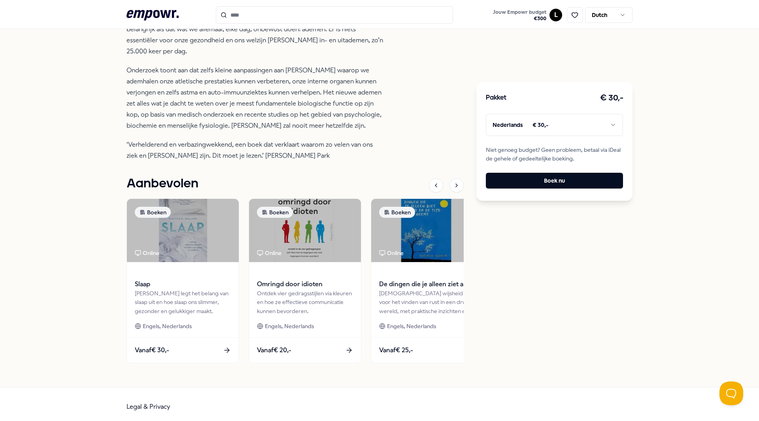
click at [600, 132] on html ".empowr-logo_svg__cls-1{fill:#03032f} Jouw Empowr budget € 300 L Dutch Alle cat…" at bounding box center [379, 210] width 759 height 421
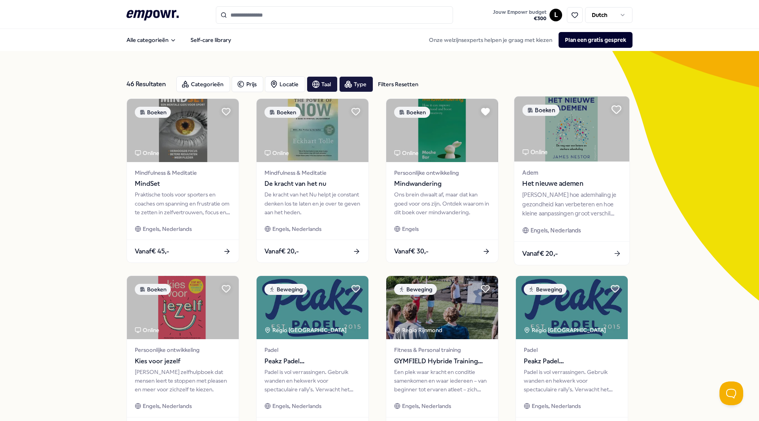
click at [616, 112] on icon at bounding box center [616, 109] width 11 height 11
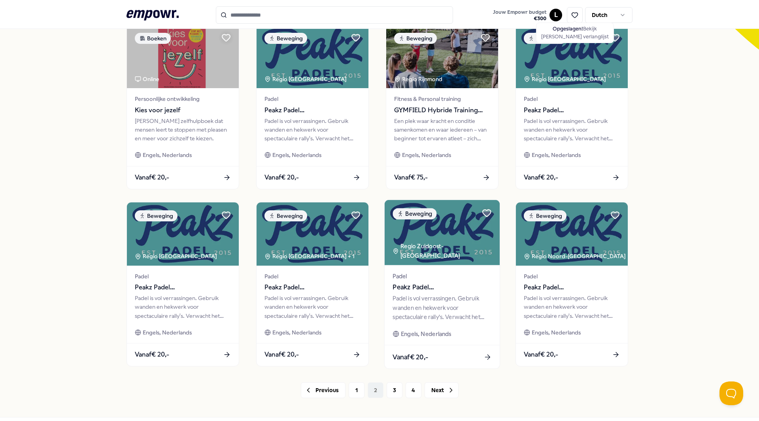
scroll to position [286, 0]
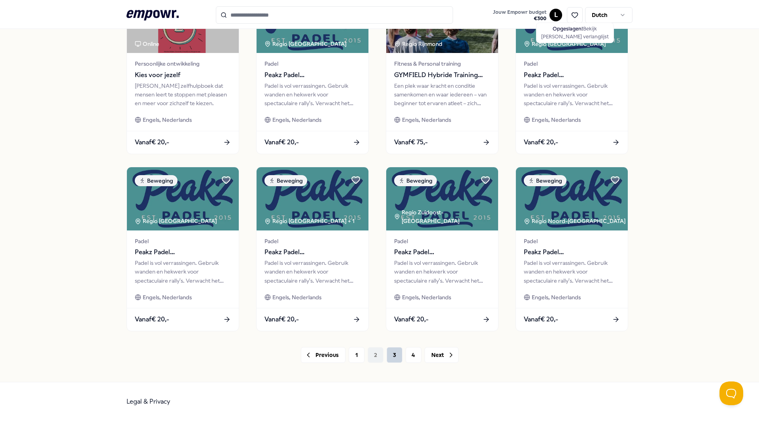
click at [392, 356] on button "3" at bounding box center [395, 355] width 16 height 16
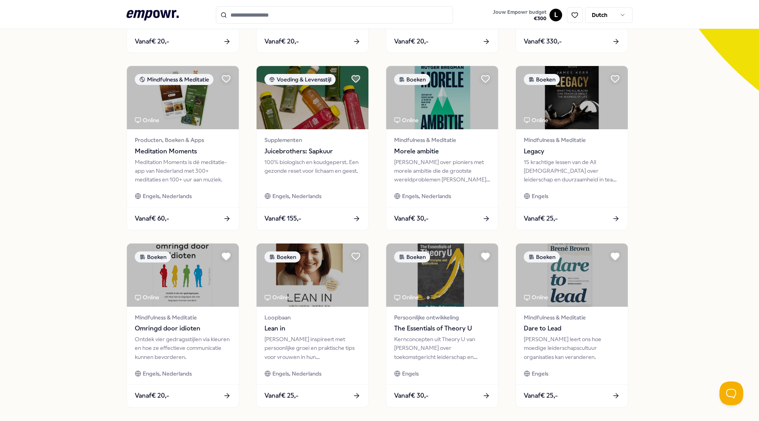
scroll to position [207, 0]
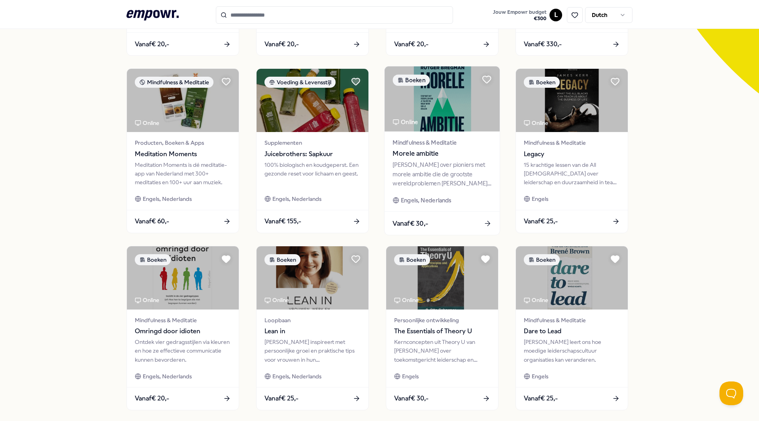
click at [447, 152] on span "Morele ambitie" at bounding box center [442, 154] width 99 height 10
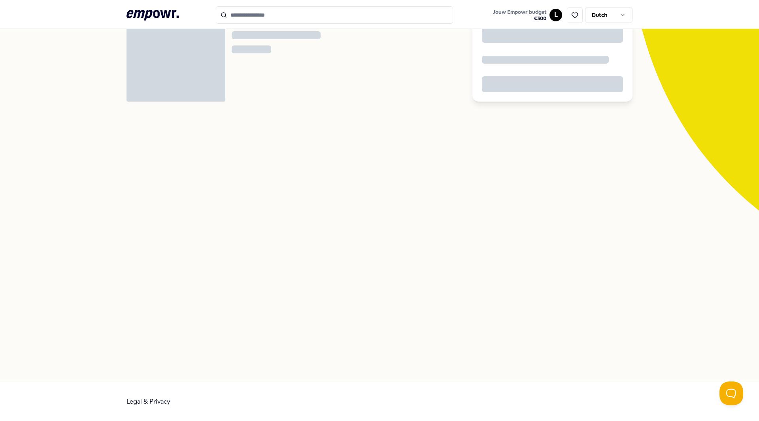
scroll to position [51, 0]
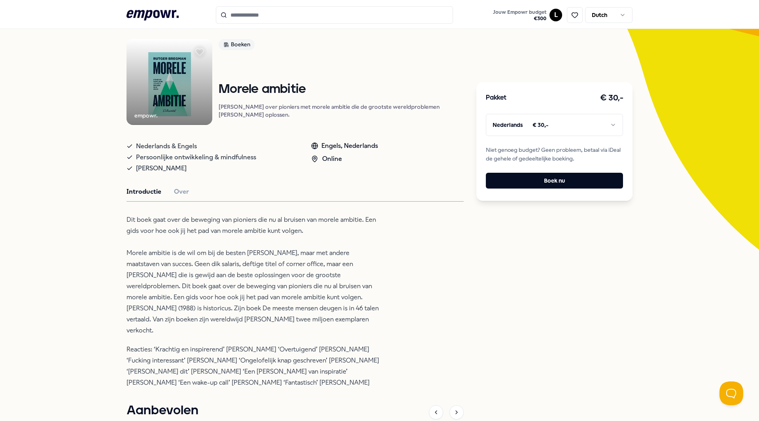
click at [553, 123] on html ".empowr-logo_svg__cls-1{fill:#03032f} Jouw Empowr budget € 300 L Dutch Alle cat…" at bounding box center [379, 210] width 759 height 421
click at [699, 106] on html ".empowr-logo_svg__cls-1{fill:#03032f} Jouw Empowr budget € 300 L Dutch Alle cat…" at bounding box center [379, 210] width 759 height 421
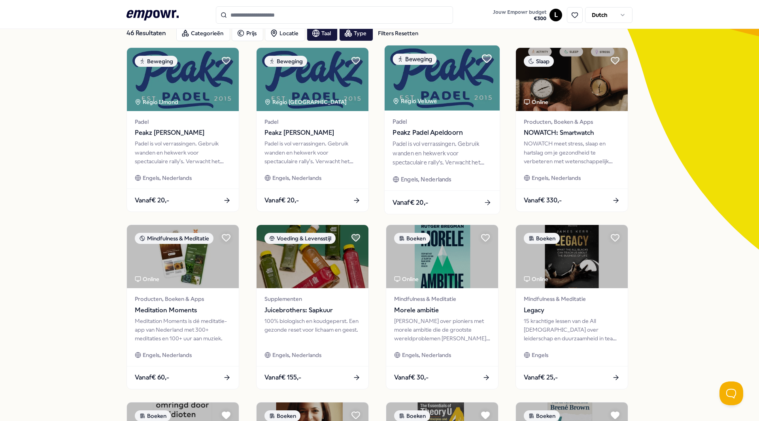
click at [485, 60] on icon at bounding box center [486, 59] width 9 height 8
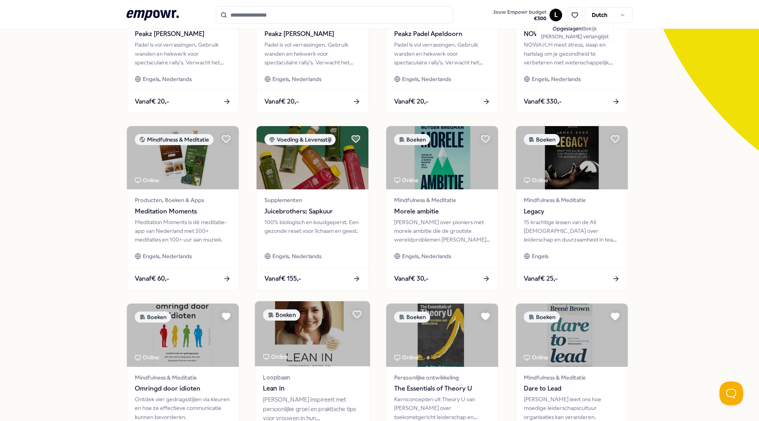
scroll to position [277, 0]
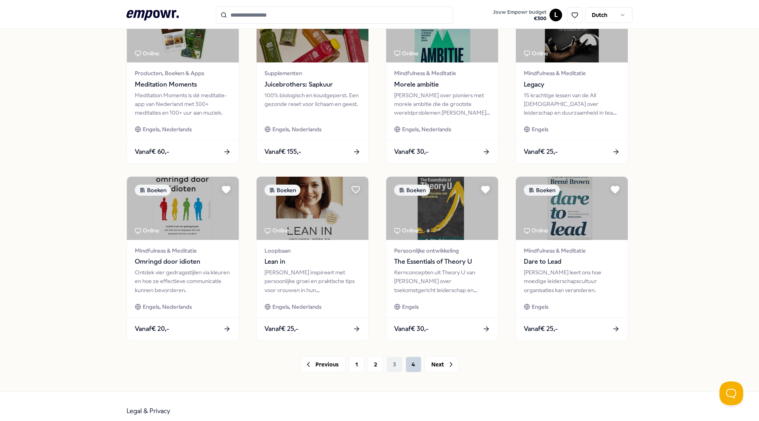
click at [417, 361] on button "4" at bounding box center [414, 365] width 16 height 16
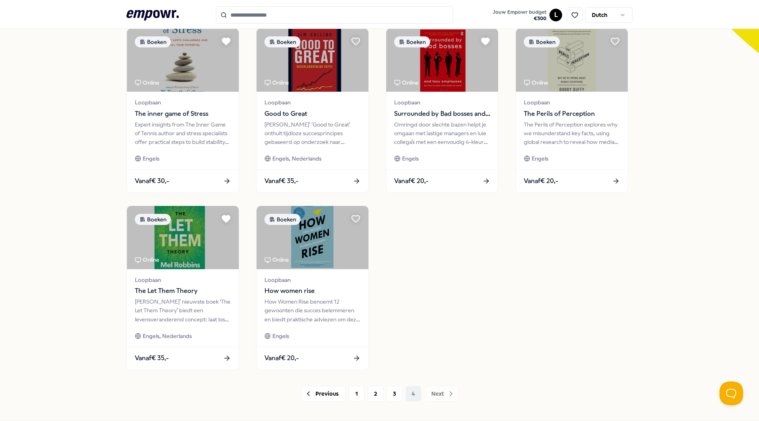
scroll to position [237, 0]
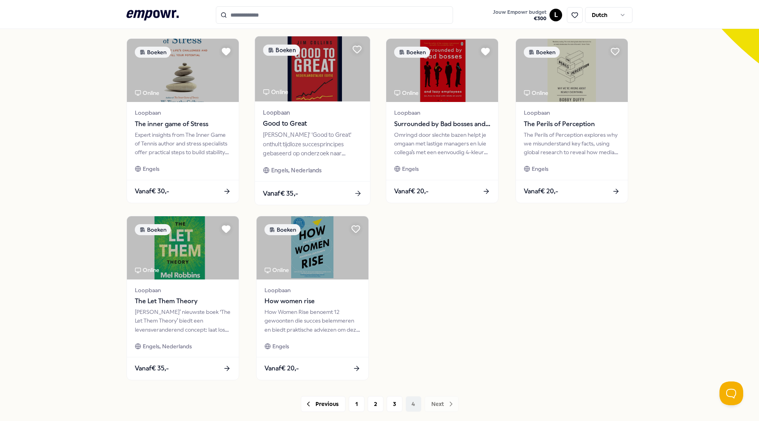
click at [300, 95] on img at bounding box center [312, 68] width 115 height 65
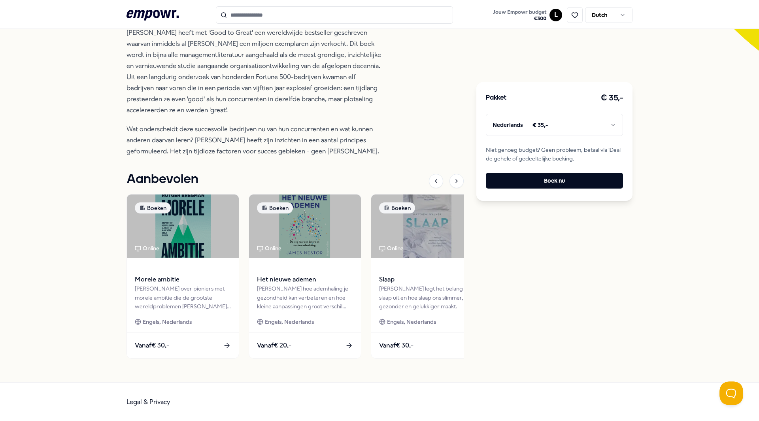
scroll to position [13, 0]
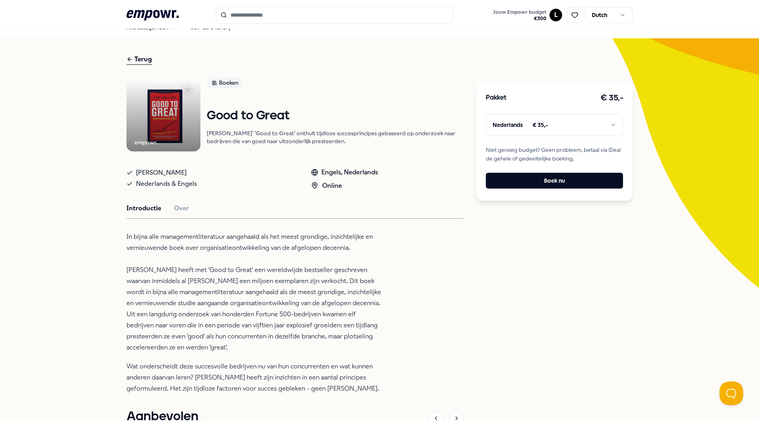
click at [524, 125] on html ".empowr-logo_svg__cls-1{fill:#03032f} Jouw Empowr budget € 300 L Dutch Alle cat…" at bounding box center [379, 210] width 759 height 421
click at [540, 124] on html ".empowr-logo_svg__cls-1{fill:#03032f} Jouw Empowr budget € 300 L Dutch Alle cat…" at bounding box center [379, 210] width 759 height 421
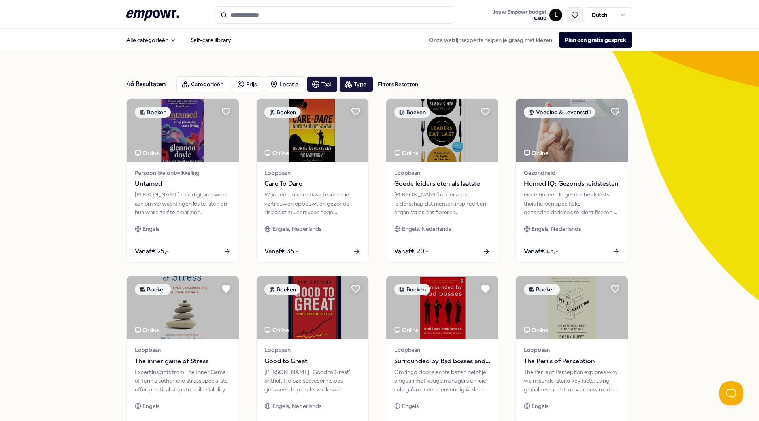
click at [571, 17] on icon at bounding box center [574, 14] width 7 height 7
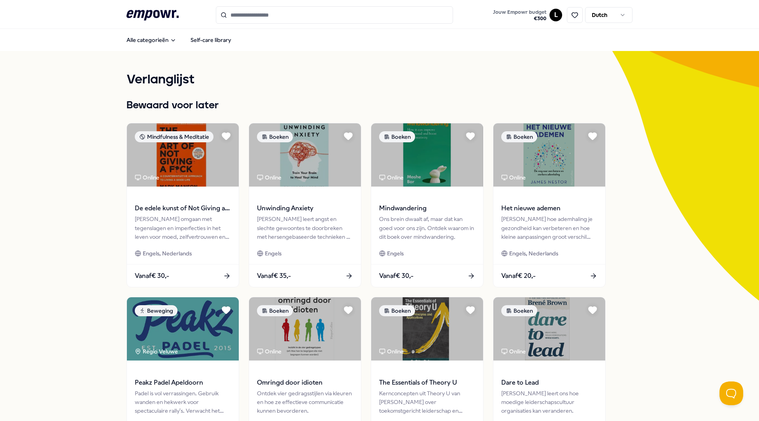
click at [610, 19] on html ".empowr-logo_svg__cls-1{fill:#03032f} Jouw Empowr budget € 300 L Dutch Alle cat…" at bounding box center [379, 210] width 759 height 421
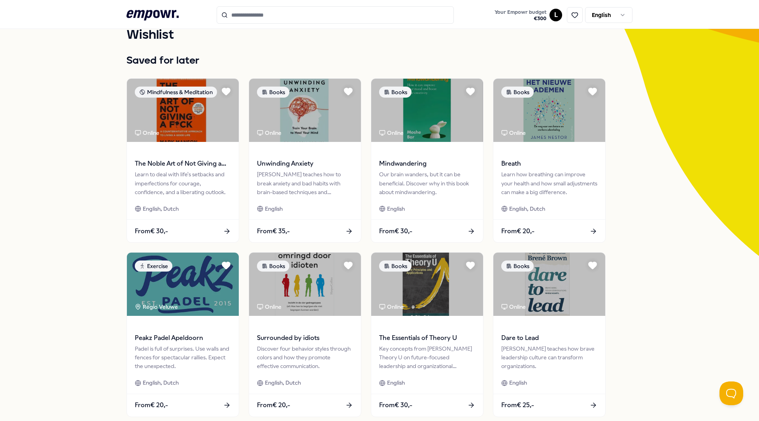
scroll to position [119, 0]
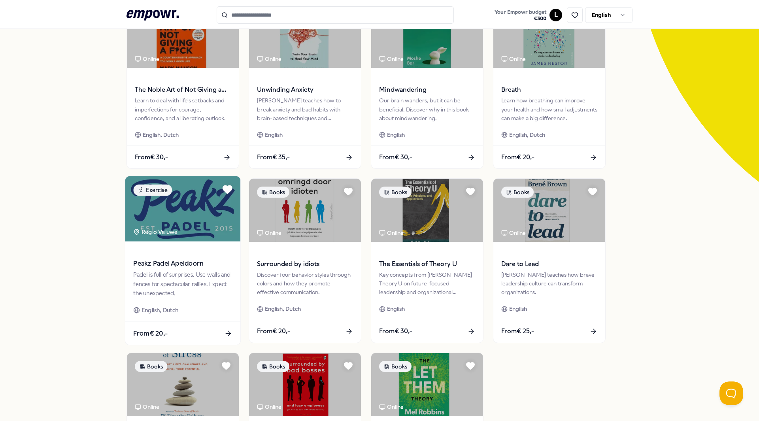
click at [223, 188] on icon at bounding box center [227, 190] width 9 height 8
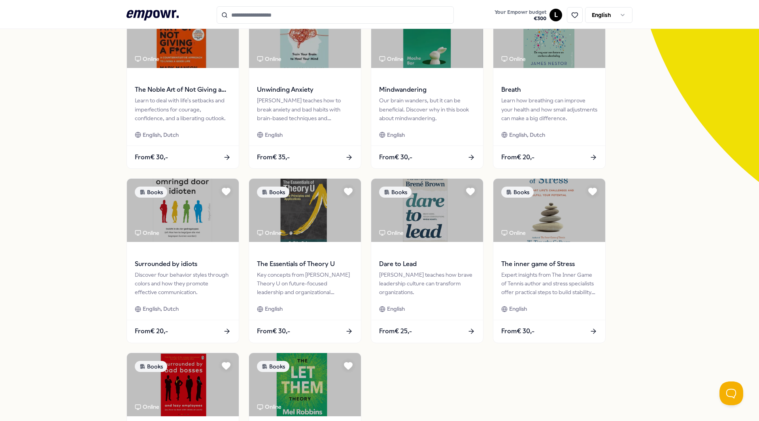
click at [73, 214] on div "Wishlist Saved for later Mindfulness & Meditation Online The Noble Art of Not G…" at bounding box center [379, 238] width 759 height 612
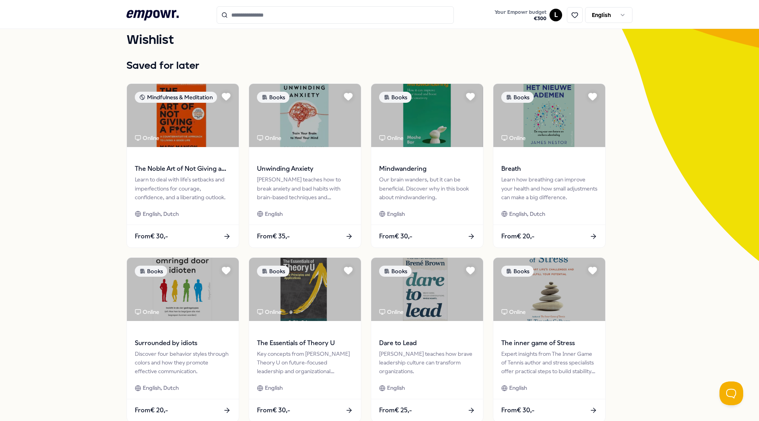
scroll to position [0, 0]
